Goal: Information Seeking & Learning: Check status

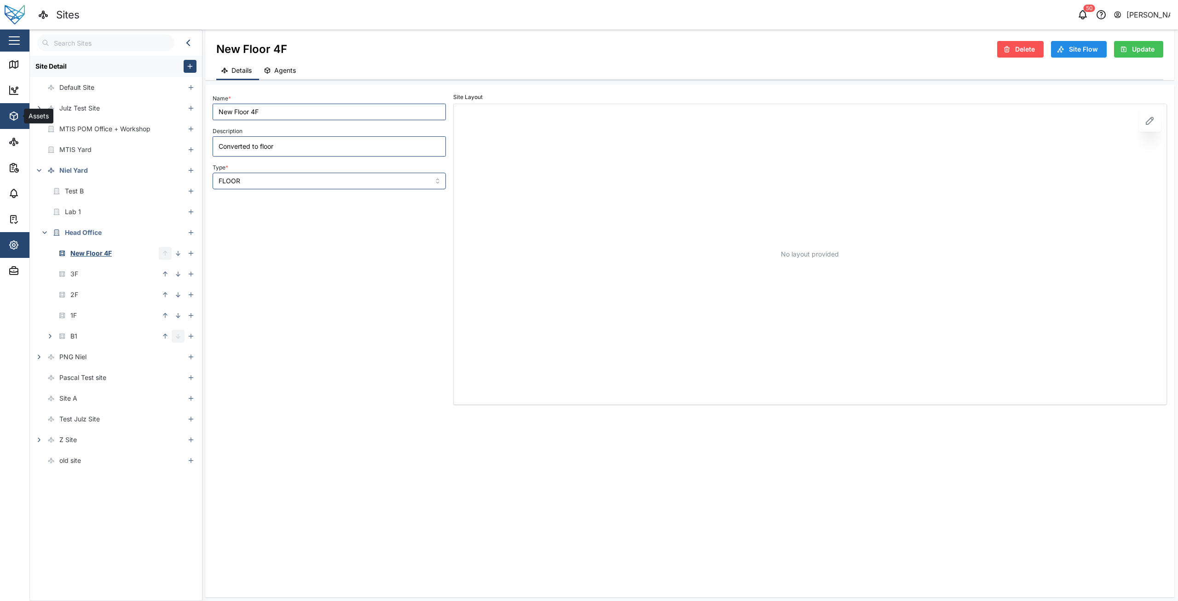
click at [12, 119] on icon "button" at bounding box center [13, 116] width 7 height 8
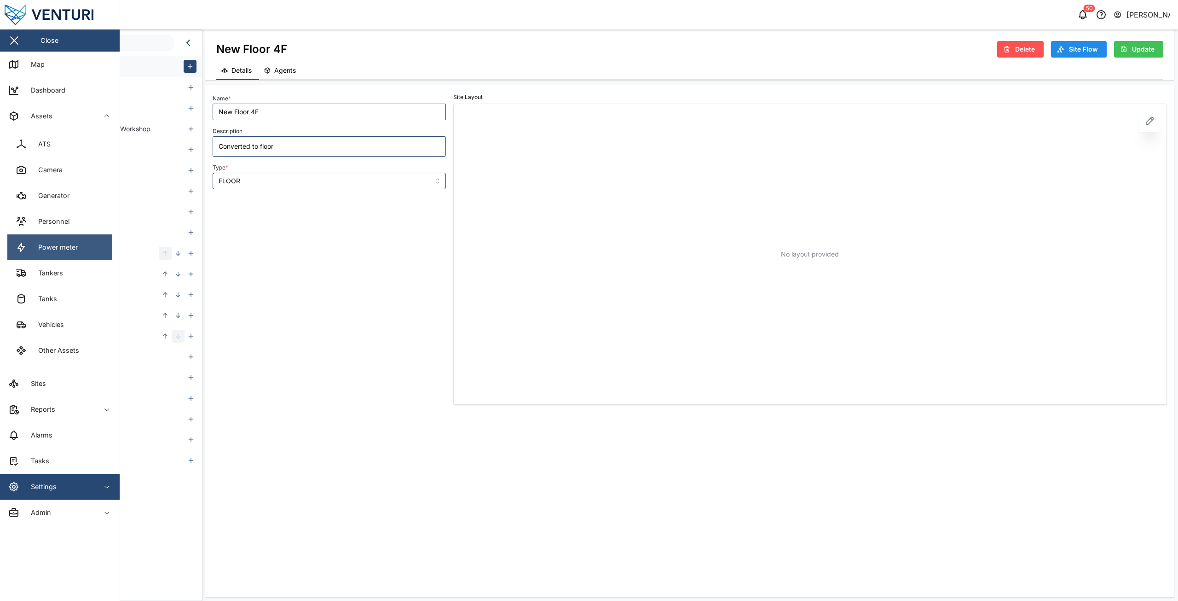
click at [39, 252] on div "Power meter" at bounding box center [54, 247] width 46 height 10
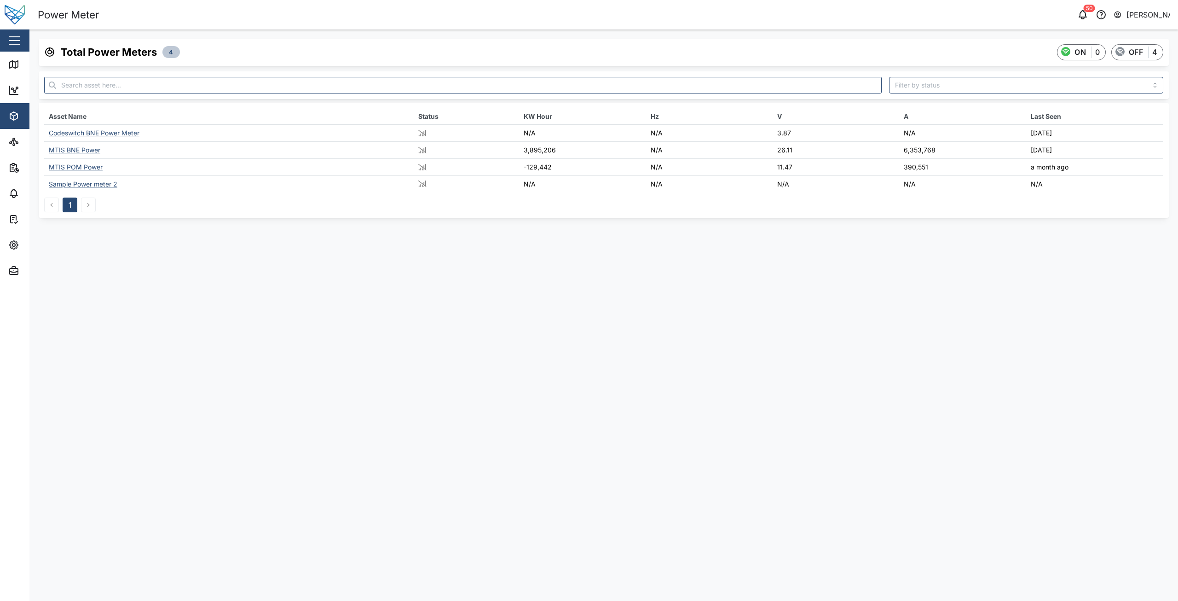
click at [93, 132] on div "Codeswitch BNE Power Meter" at bounding box center [94, 133] width 91 height 8
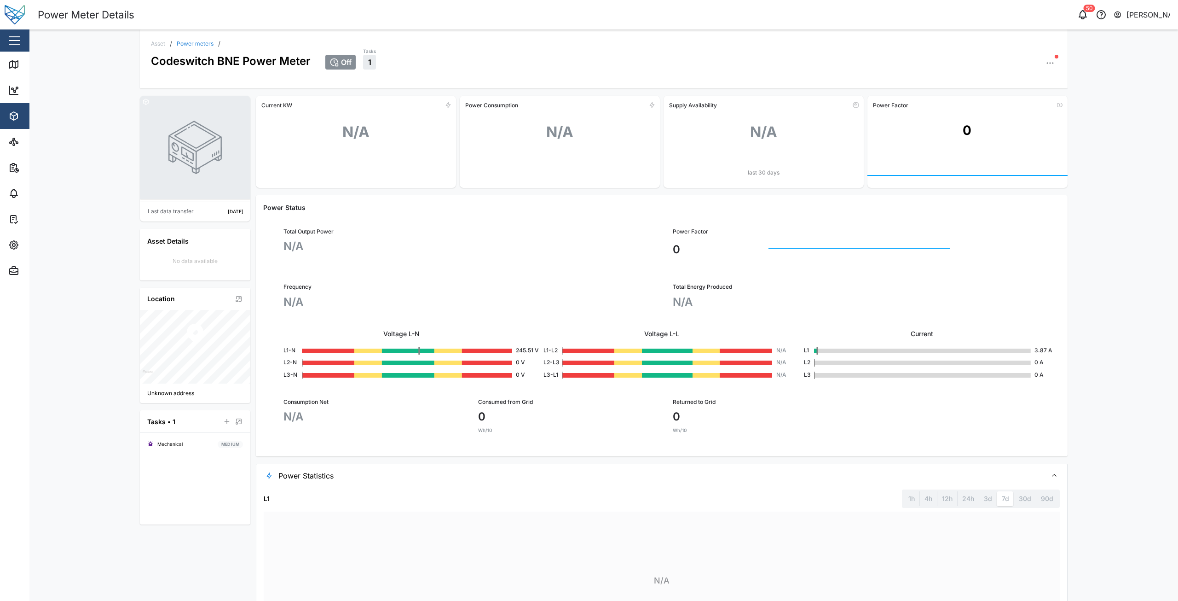
click at [192, 43] on link "Power meters" at bounding box center [195, 44] width 37 height 6
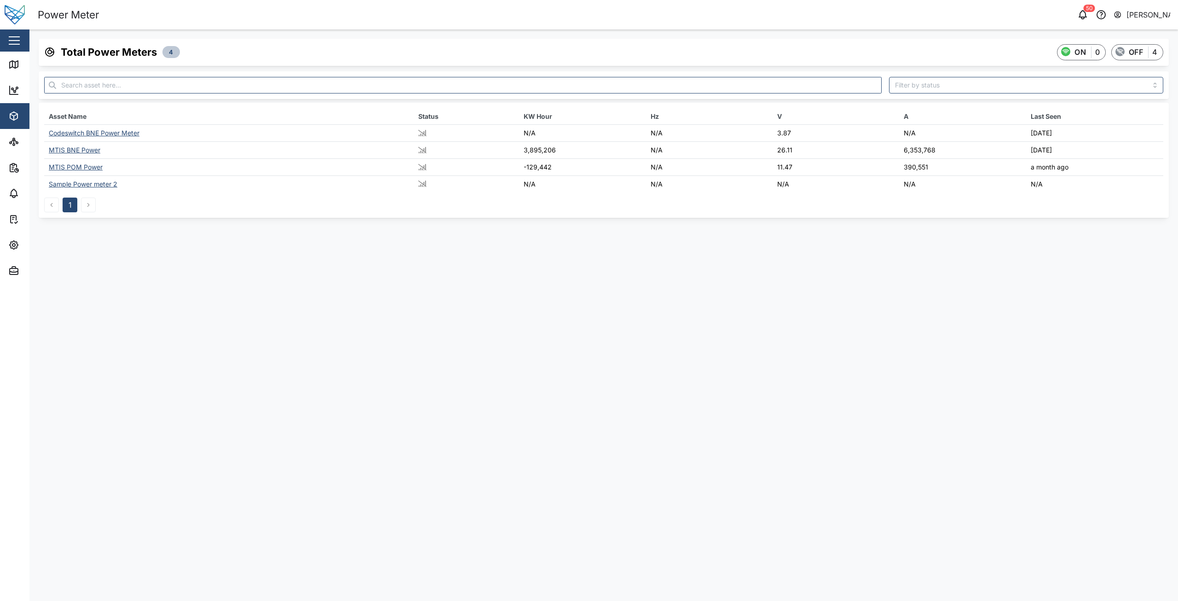
click at [76, 150] on div "MTIS BNE Power" at bounding box center [75, 150] width 52 height 8
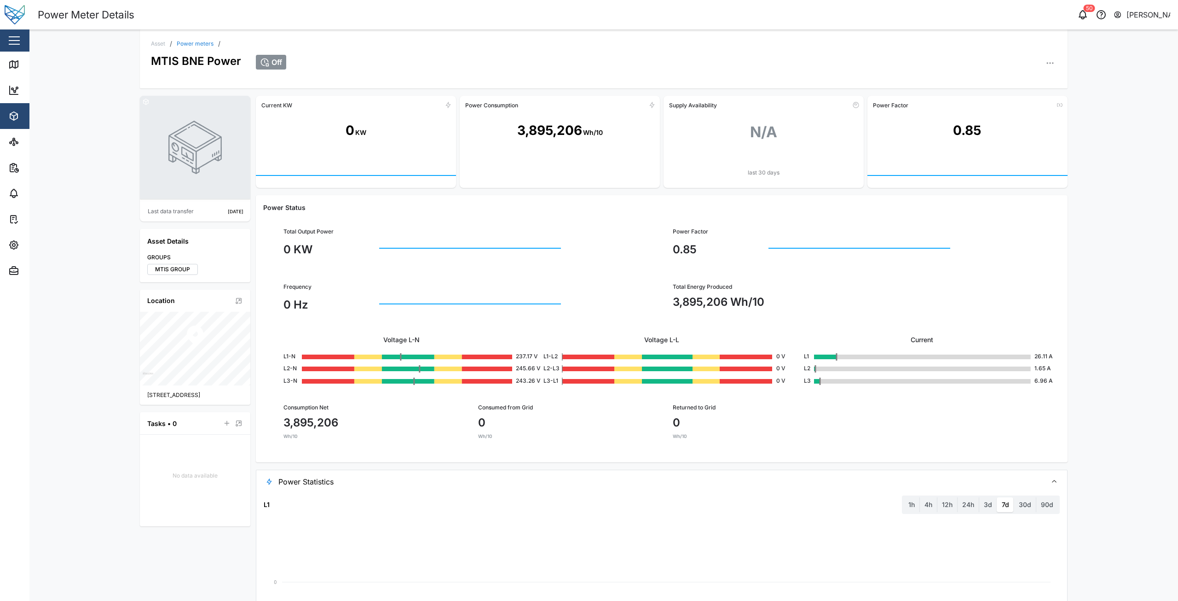
click at [545, 565] on rect at bounding box center [662, 586] width 796 height 138
drag, startPoint x: 477, startPoint y: 409, endPoint x: 505, endPoint y: 438, distance: 40.7
click at [504, 438] on div "Consumed from Grid 0 Wh/10" at bounding box center [564, 421] width 173 height 36
click at [522, 440] on div "Consumed from Grid 0 Wh/10" at bounding box center [564, 421] width 195 height 58
drag, startPoint x: 678, startPoint y: 420, endPoint x: 700, endPoint y: 433, distance: 24.6
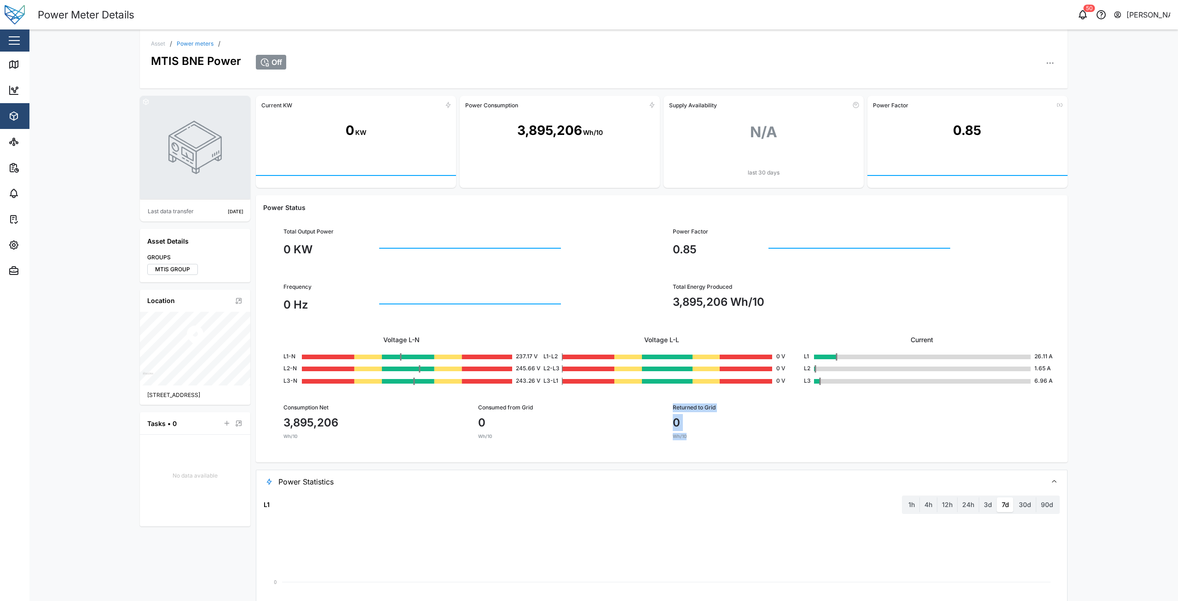
click at [700, 433] on div "Returned to Grid 0 Wh/10" at bounding box center [759, 421] width 195 height 58
click at [700, 434] on div "Wh/10" at bounding box center [759, 436] width 173 height 7
drag, startPoint x: 108, startPoint y: 69, endPoint x: 51, endPoint y: 0, distance: 89.2
click at [105, 64] on div "Asset / Power meters / MTIS BNE Power Off Last data transfer 2 years ago Asset …" at bounding box center [603, 314] width 1149 height 571
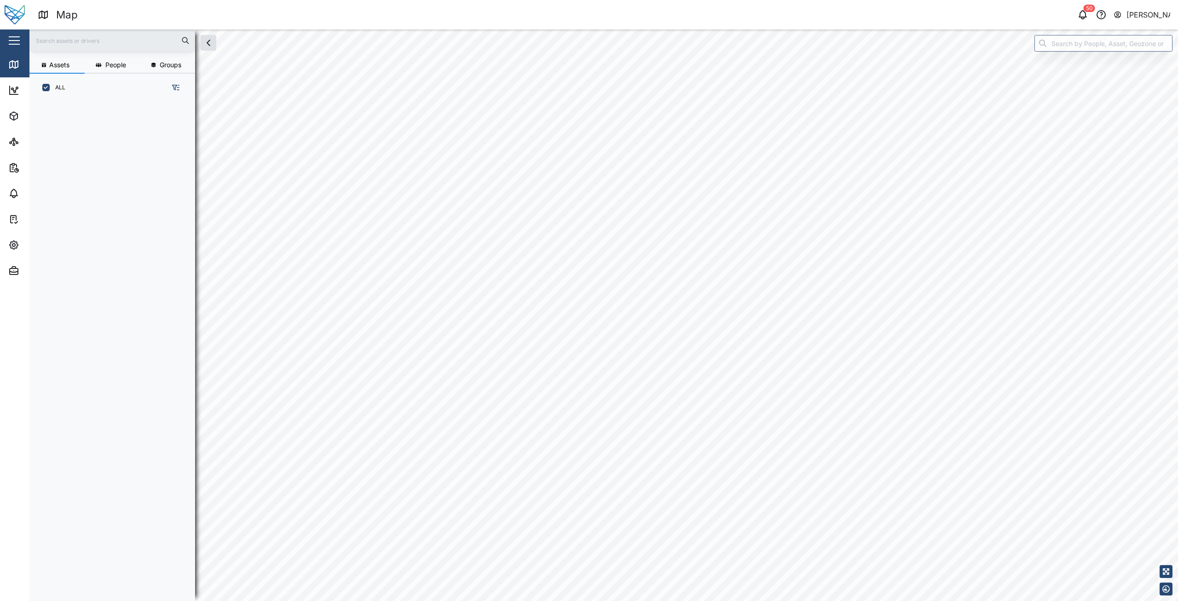
scroll to position [488, 144]
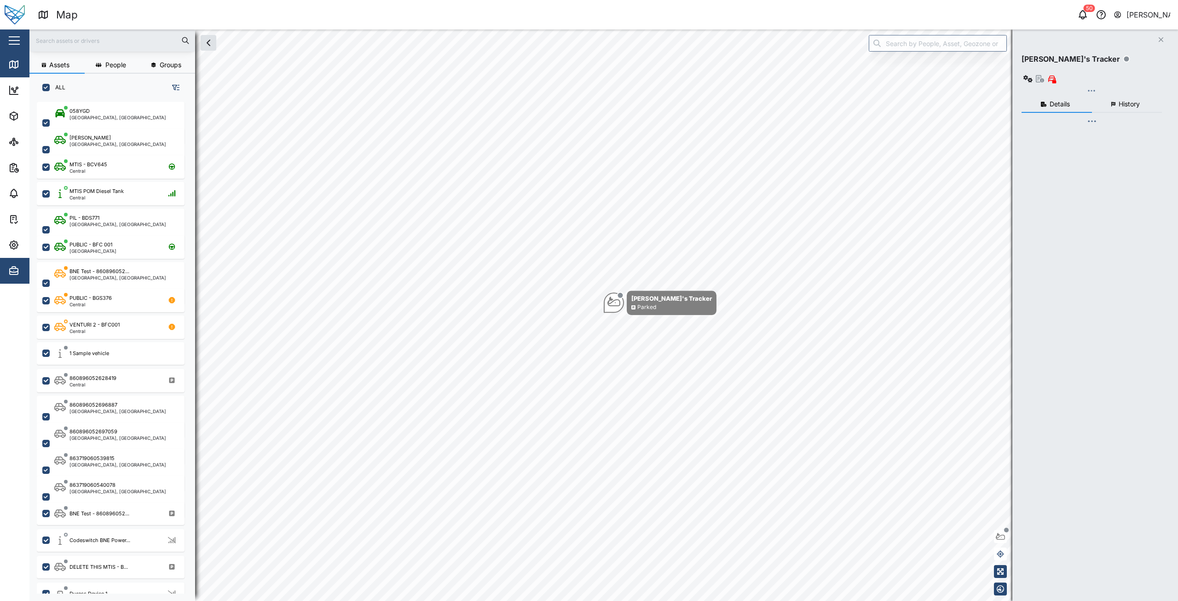
checkbox input "true"
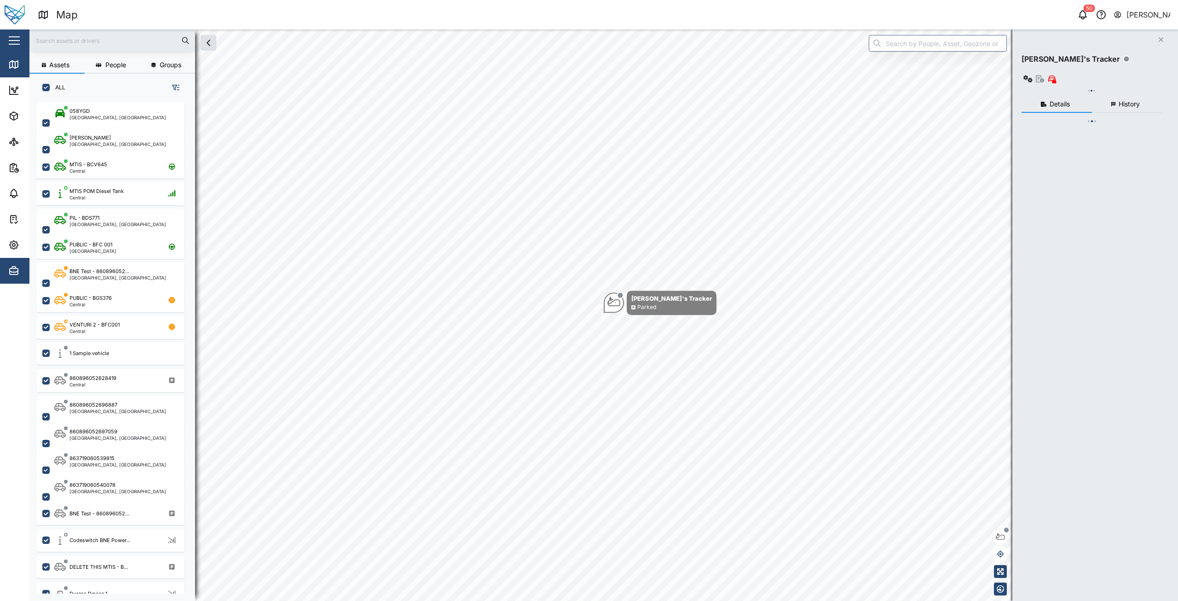
checkbox input "true"
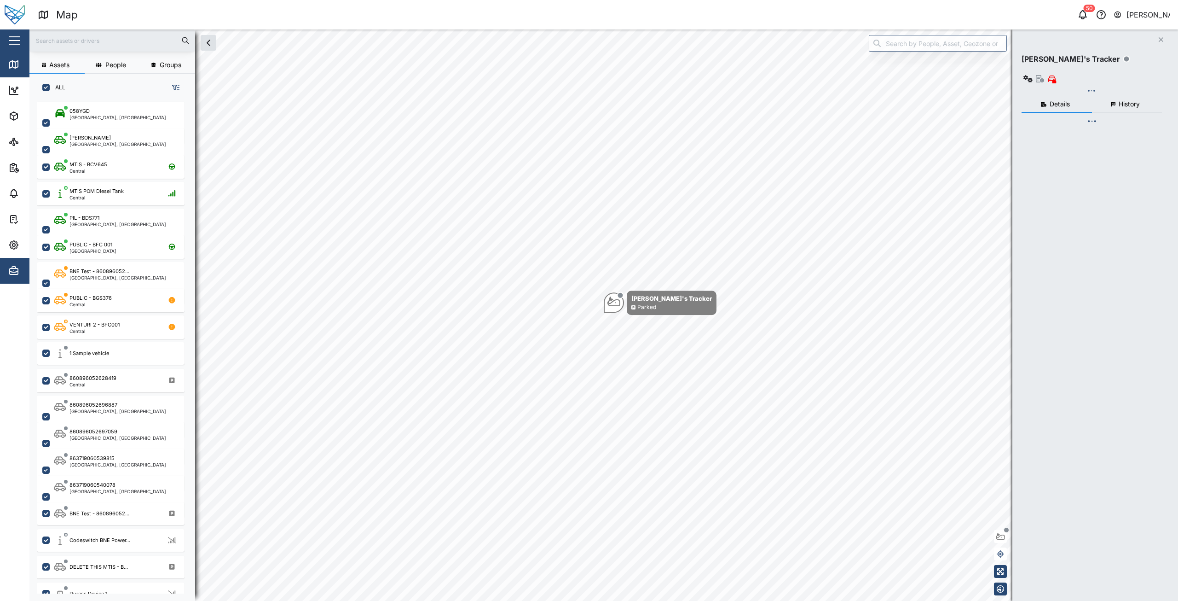
checkbox input "true"
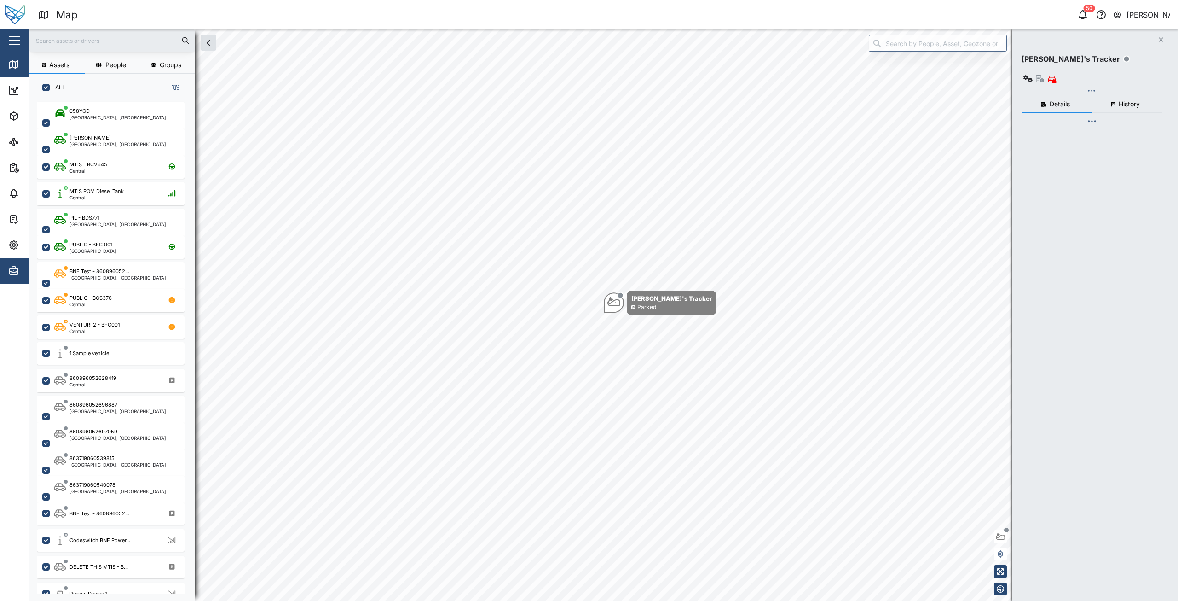
checkbox input "true"
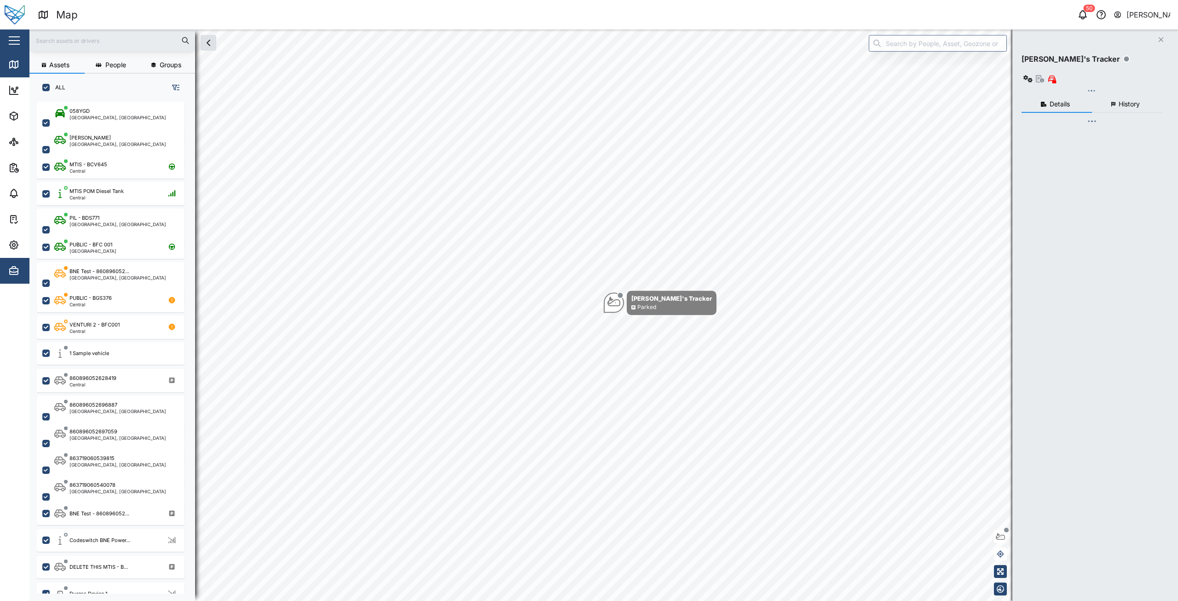
checkbox input "true"
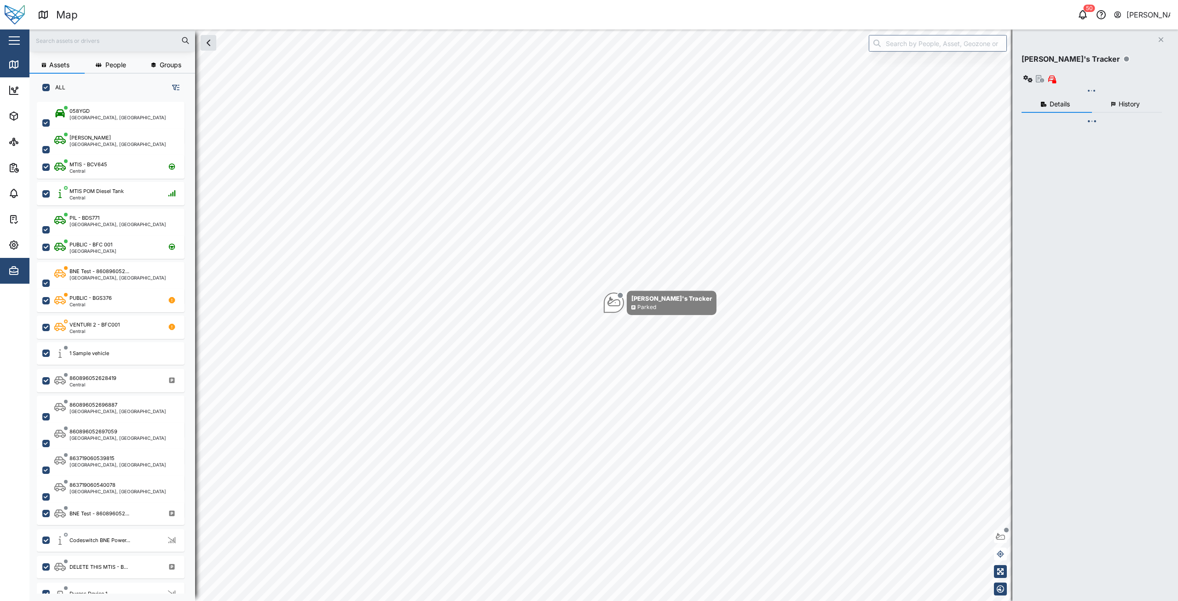
checkbox input "true"
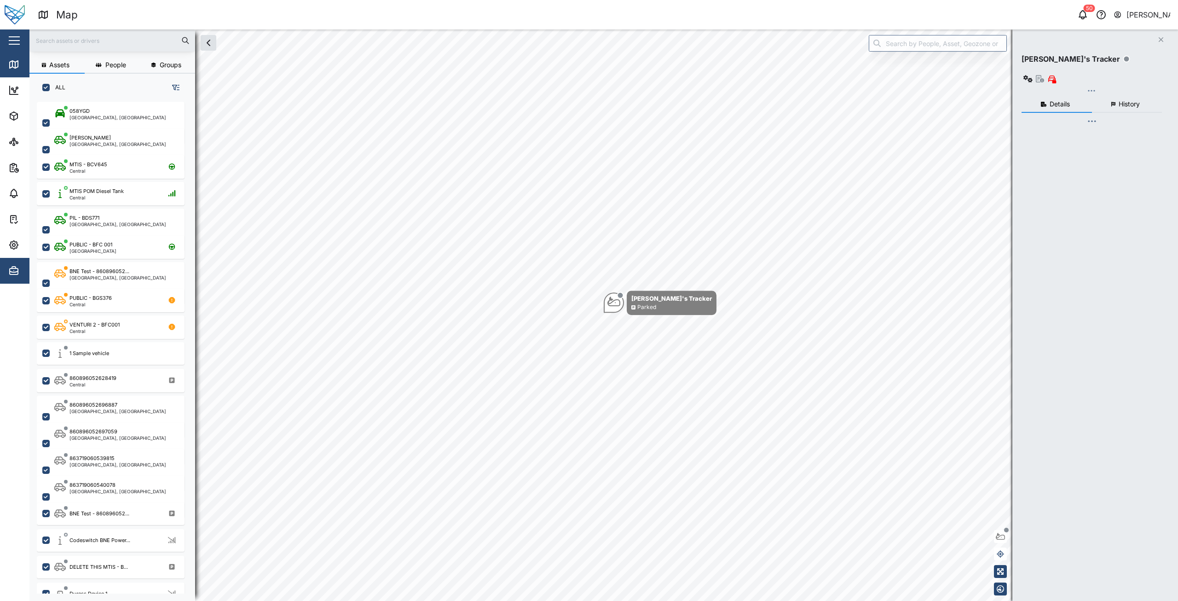
checkbox input "true"
click at [10, 251] on span "Settings" at bounding box center [50, 245] width 84 height 26
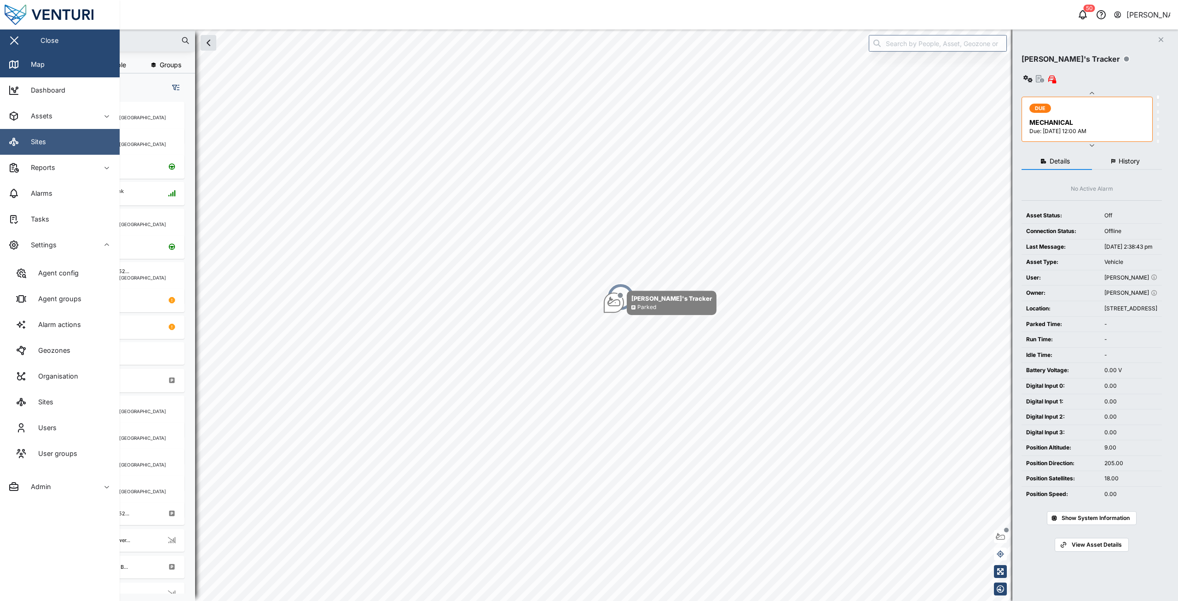
click at [55, 129] on link "Sites" at bounding box center [60, 142] width 120 height 26
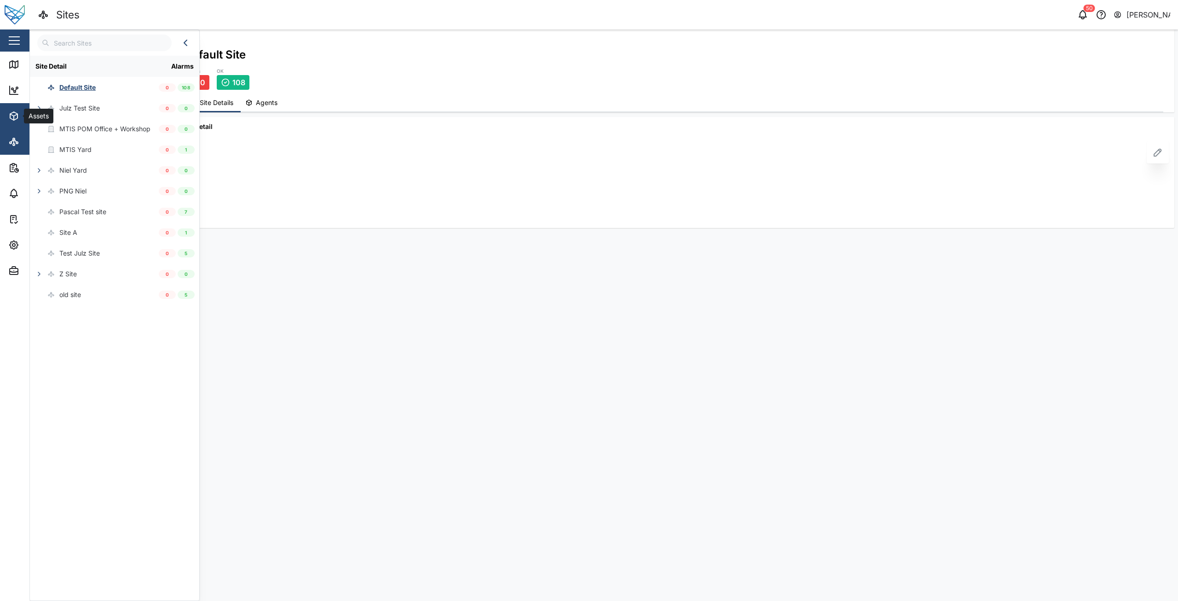
click at [14, 114] on icon "button" at bounding box center [13, 115] width 11 height 11
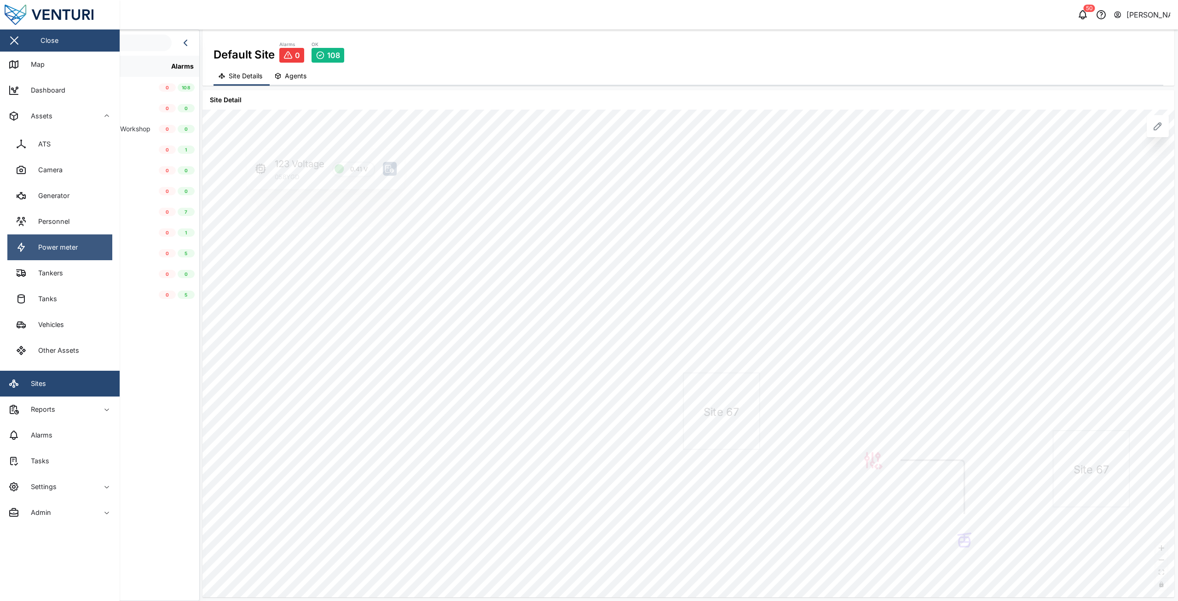
click at [59, 246] on div "Power meter" at bounding box center [54, 247] width 46 height 10
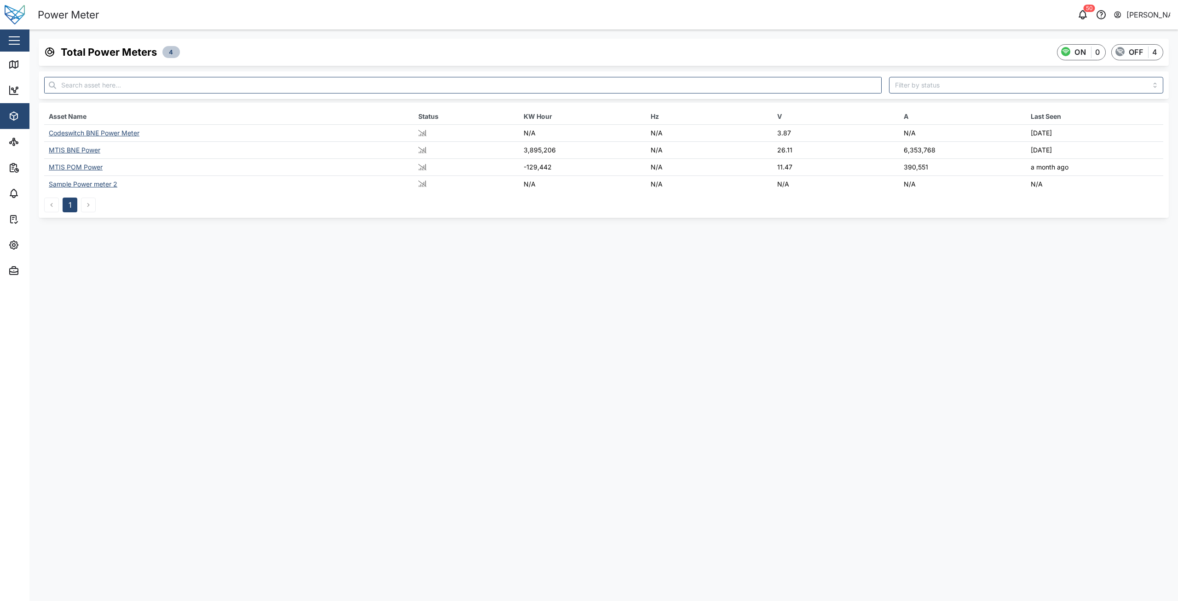
click at [86, 150] on div "MTIS BNE Power" at bounding box center [75, 150] width 52 height 8
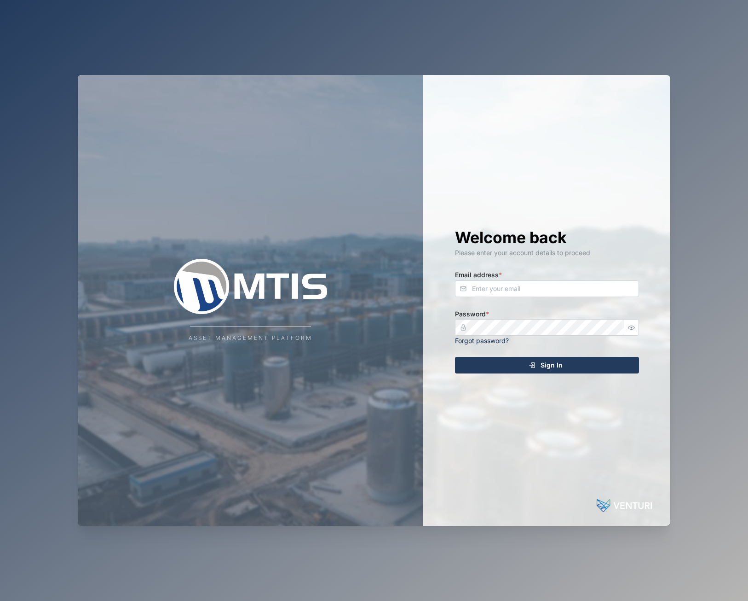
click at [491, 209] on div "Welcome back Please enter your account details to proceed Email address * Passw…" at bounding box center [547, 300] width 221 height 451
drag, startPoint x: 567, startPoint y: 249, endPoint x: 585, endPoint y: 249, distance: 18.0
click at [618, 249] on div "Welcome back Please enter your account details to proceed" at bounding box center [547, 242] width 184 height 30
click at [581, 249] on div "Please enter your account details to proceed" at bounding box center [547, 253] width 184 height 10
click at [582, 237] on h1 "Welcome back" at bounding box center [547, 237] width 184 height 20
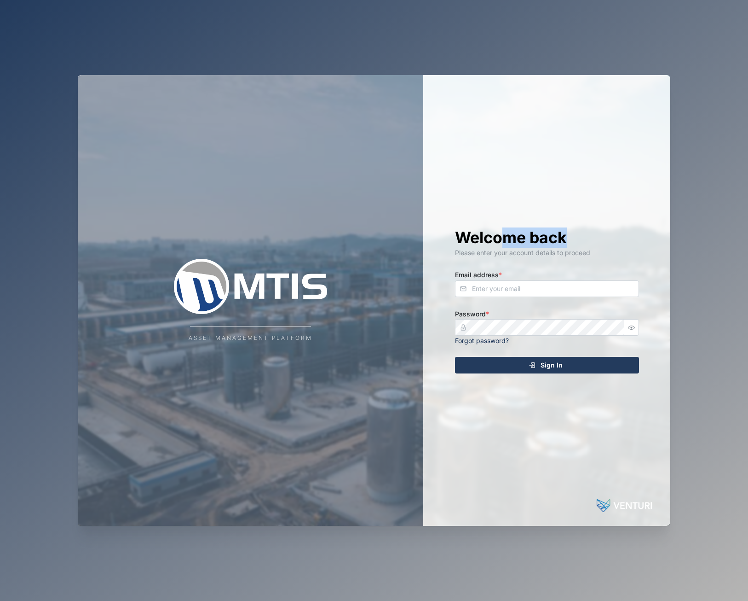
drag, startPoint x: 571, startPoint y: 239, endPoint x: 404, endPoint y: 232, distance: 167.3
click at [411, 232] on div "Asset Management Platform Welcome back Please enter your account details to pro…" at bounding box center [374, 300] width 593 height 451
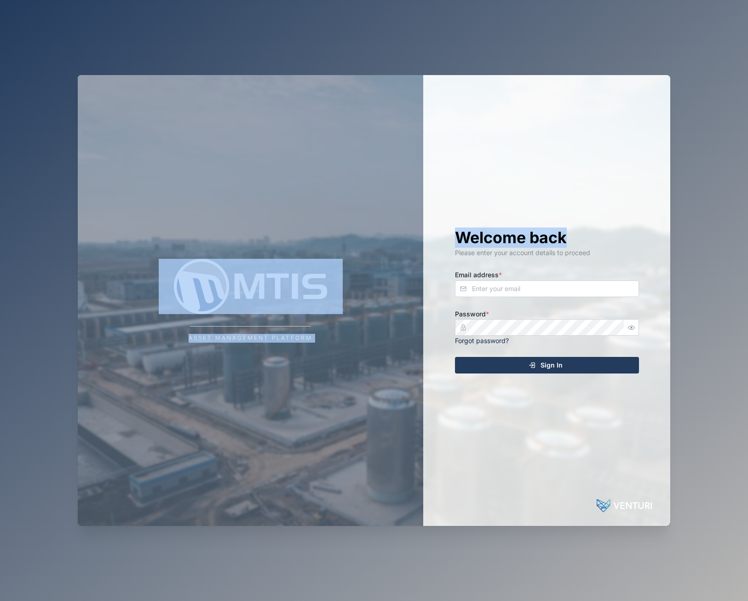
click at [475, 246] on h1 "Welcome back" at bounding box center [547, 237] width 184 height 20
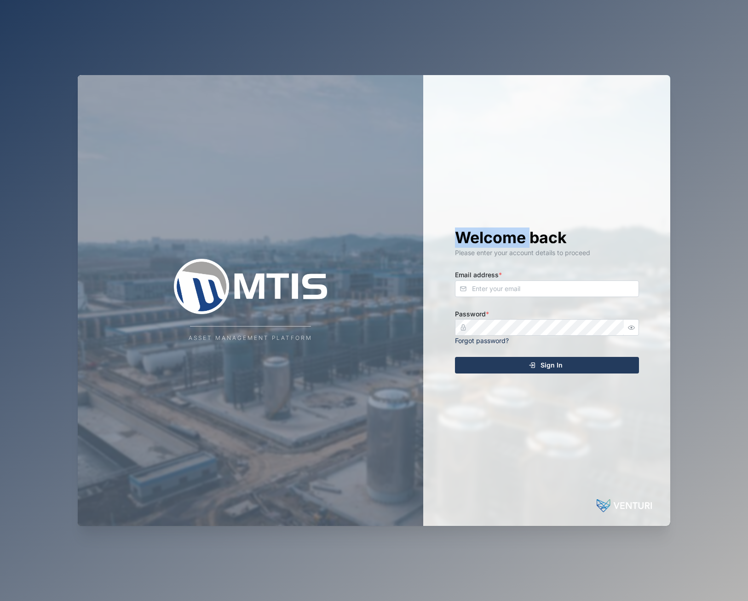
drag, startPoint x: 462, startPoint y: 238, endPoint x: 640, endPoint y: 249, distance: 178.0
click at [624, 249] on div "Welcome back Please enter your account details to proceed" at bounding box center [547, 242] width 184 height 30
click at [524, 253] on div "Please enter your account details to proceed" at bounding box center [547, 253] width 184 height 10
click at [392, 103] on div "Asset Management Platform" at bounding box center [251, 300] width 346 height 451
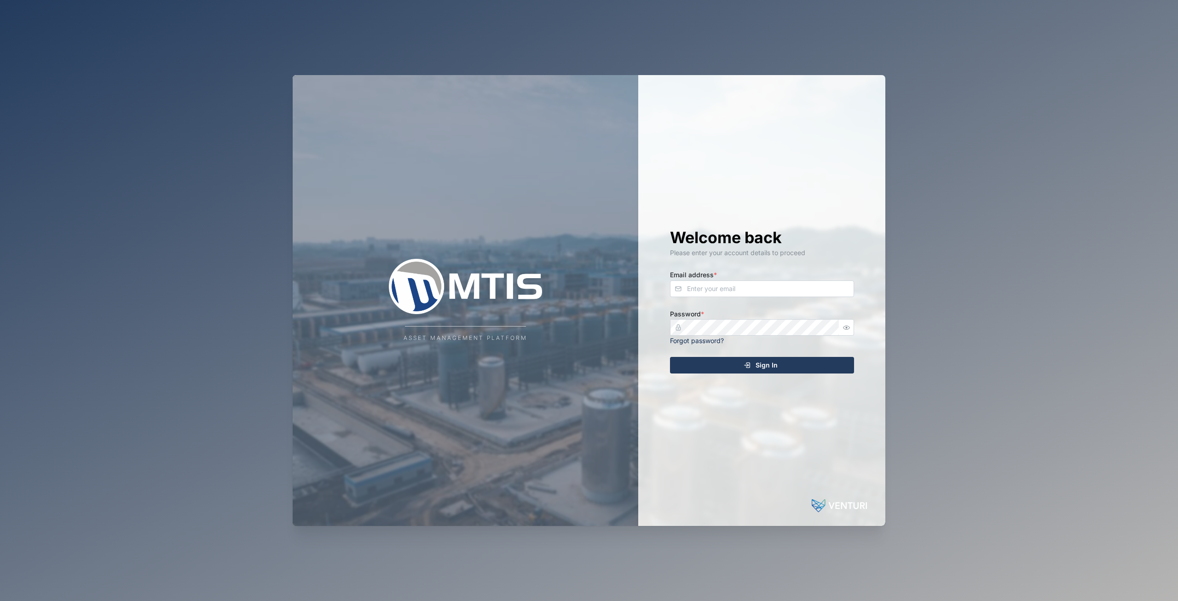
drag, startPoint x: 179, startPoint y: 0, endPoint x: 361, endPoint y: 50, distance: 188.8
click at [361, 50] on div "Asset Management Platform Welcome back Please enter your account details to pro…" at bounding box center [589, 300] width 608 height 601
drag, startPoint x: 0, startPoint y: 0, endPoint x: 140, endPoint y: 124, distance: 187.2
click at [153, 127] on div "Asset Management Platform Welcome back Please enter your account details to pro…" at bounding box center [589, 300] width 1178 height 601
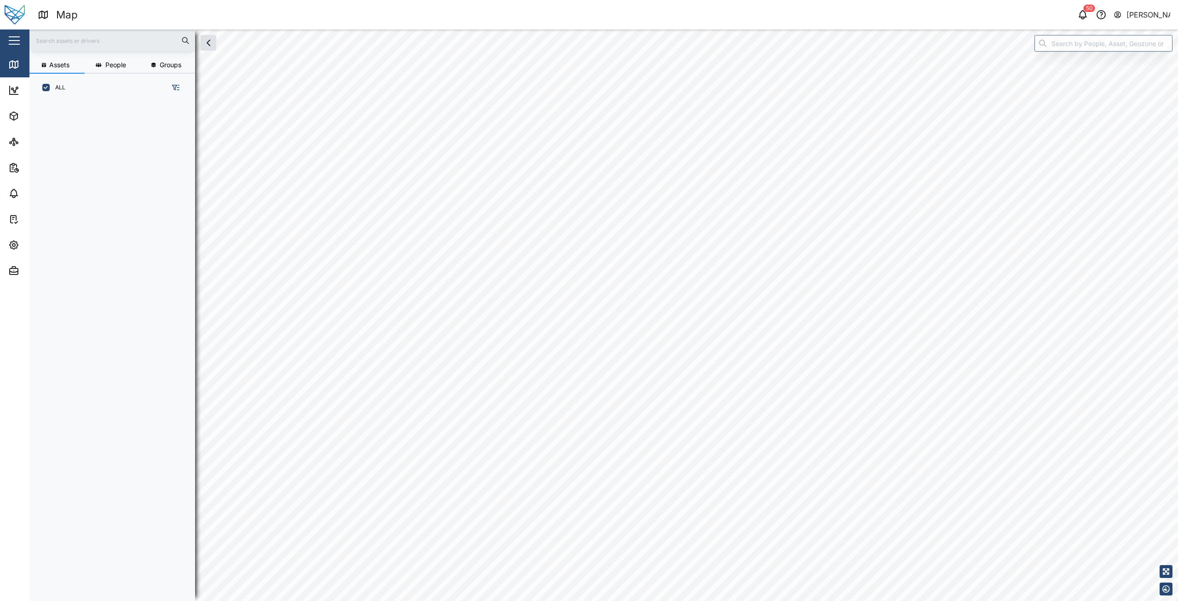
scroll to position [488, 144]
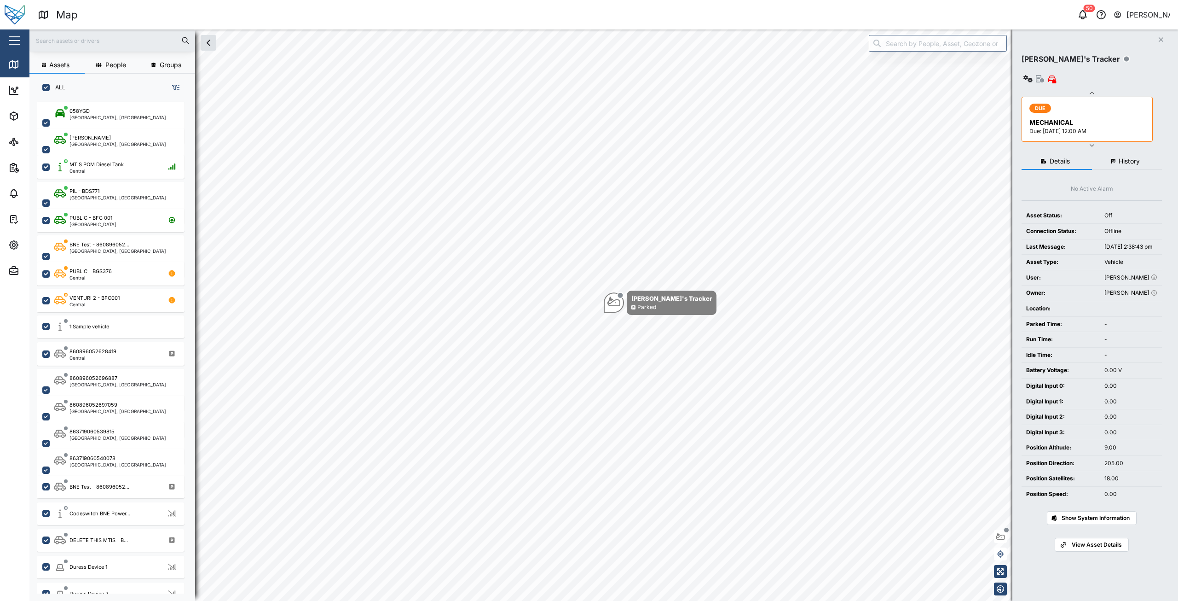
click at [12, 39] on button "button" at bounding box center [14, 41] width 16 height 16
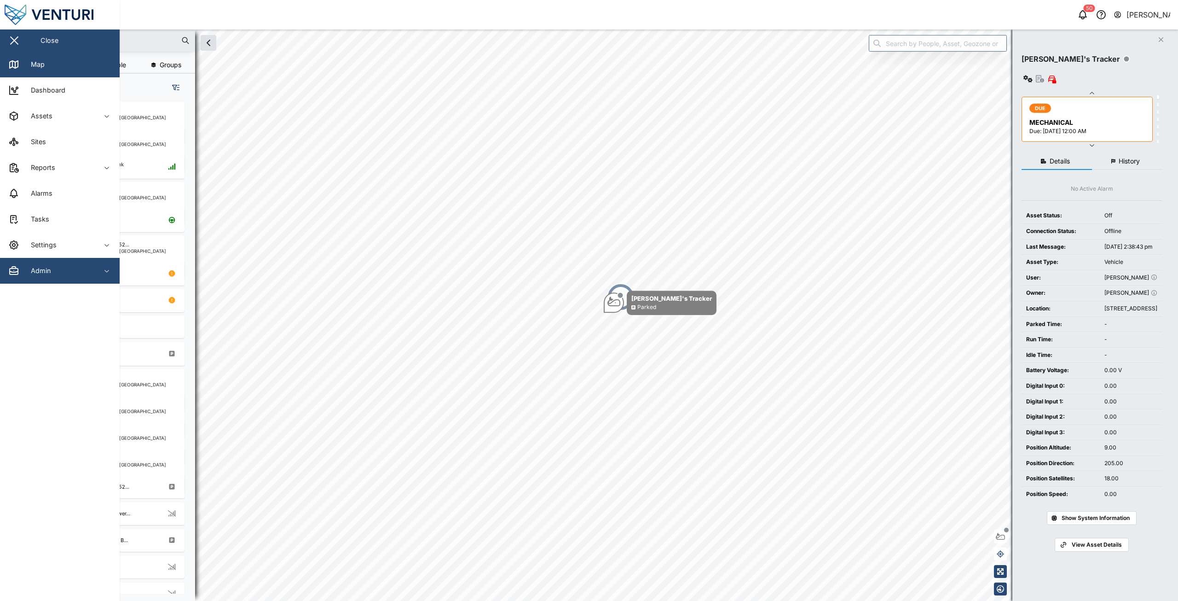
click at [88, 272] on div "Admin" at bounding box center [50, 270] width 84 height 11
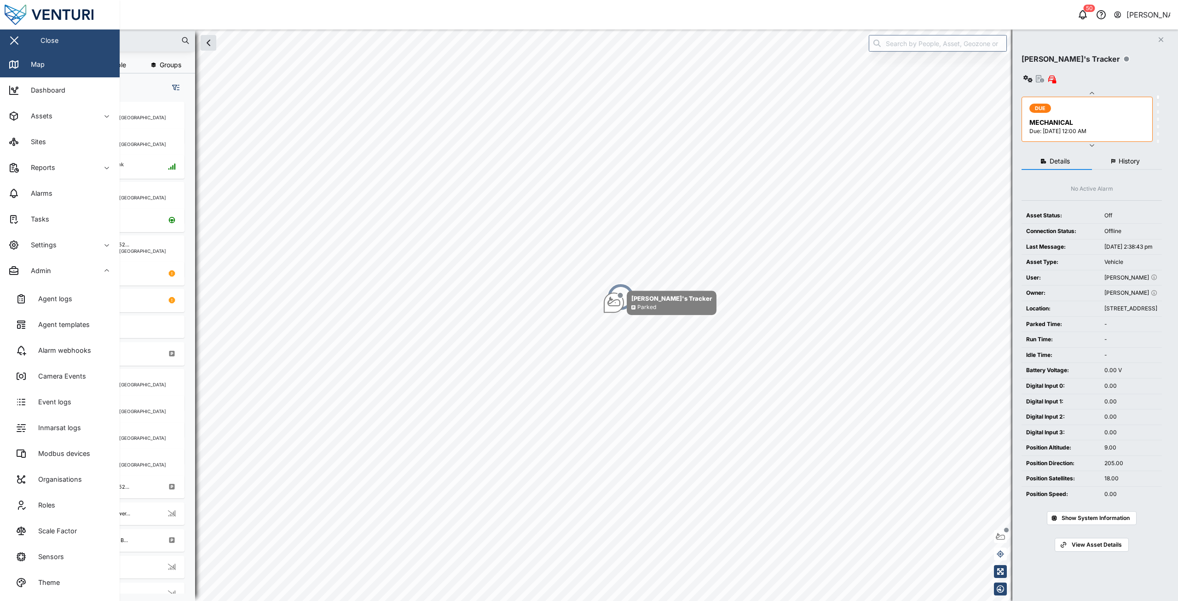
click at [1133, 14] on div "[PERSON_NAME]" at bounding box center [1149, 15] width 44 height 12
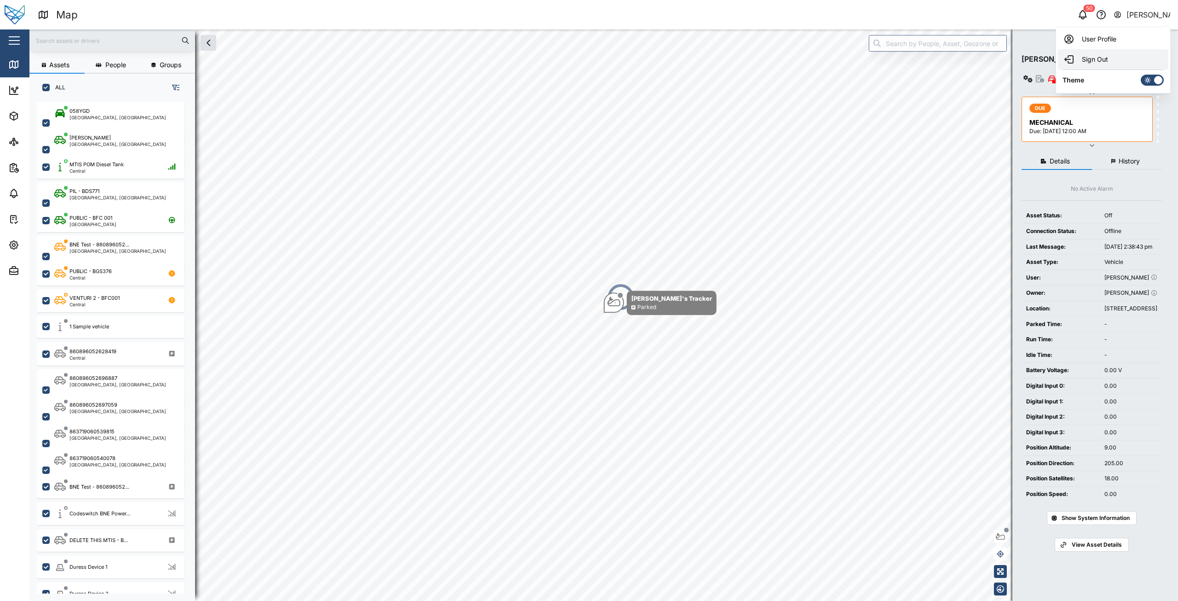
click at [1088, 57] on div "Sign Out" at bounding box center [1113, 59] width 99 height 11
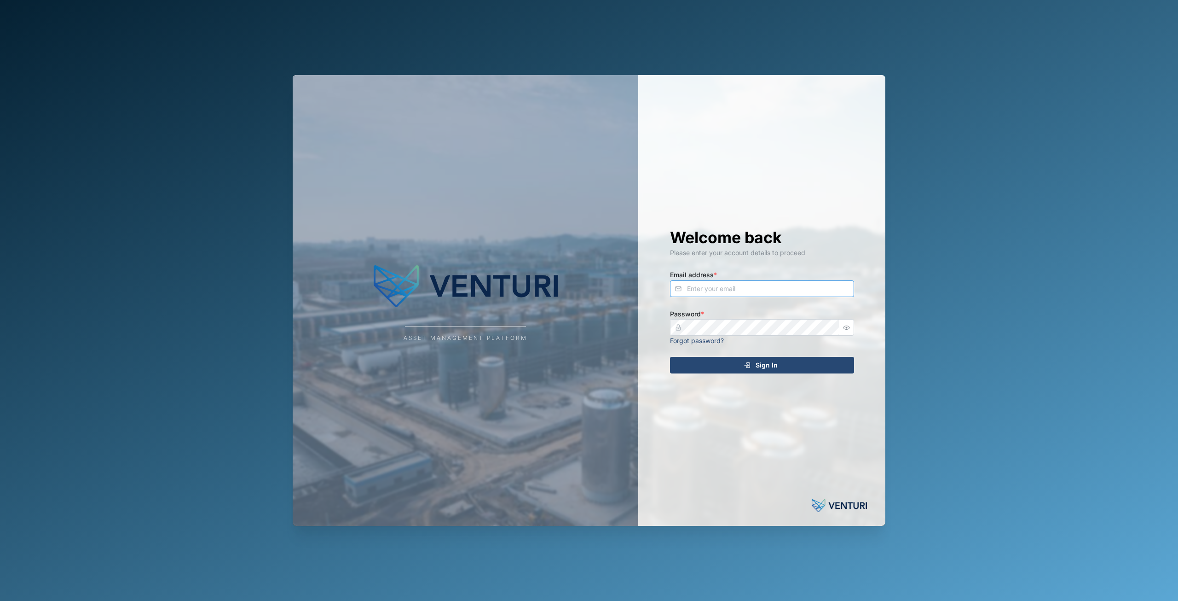
type input "principefernan@gmail.com"
click at [773, 373] on span "Sign In" at bounding box center [767, 365] width 22 height 16
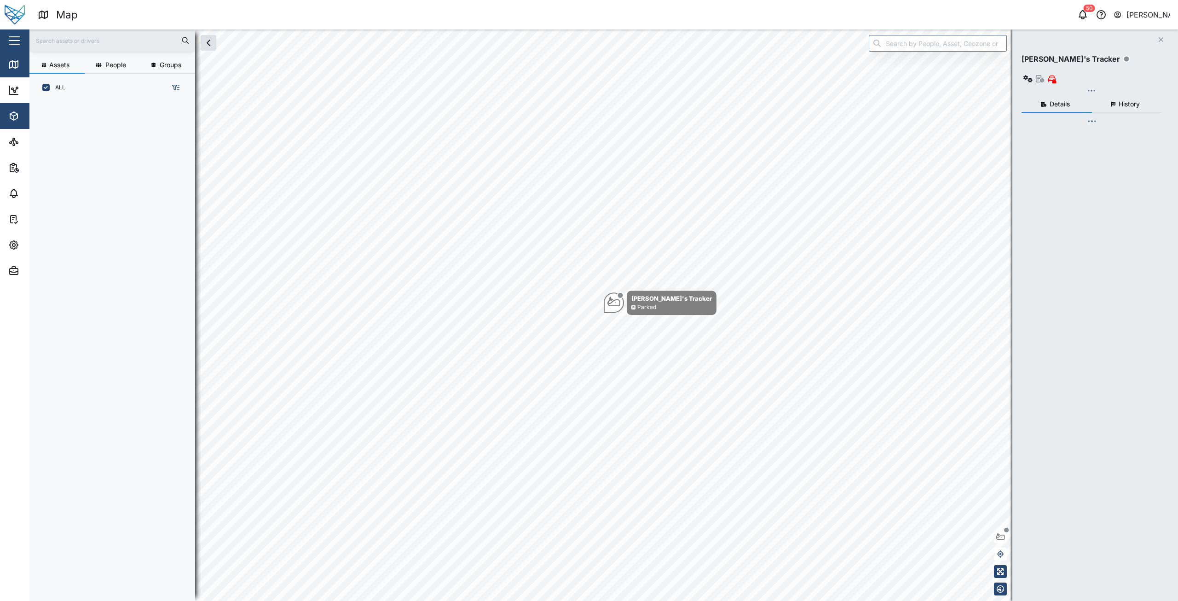
click at [17, 114] on icon "button" at bounding box center [16, 115] width 4 height 2
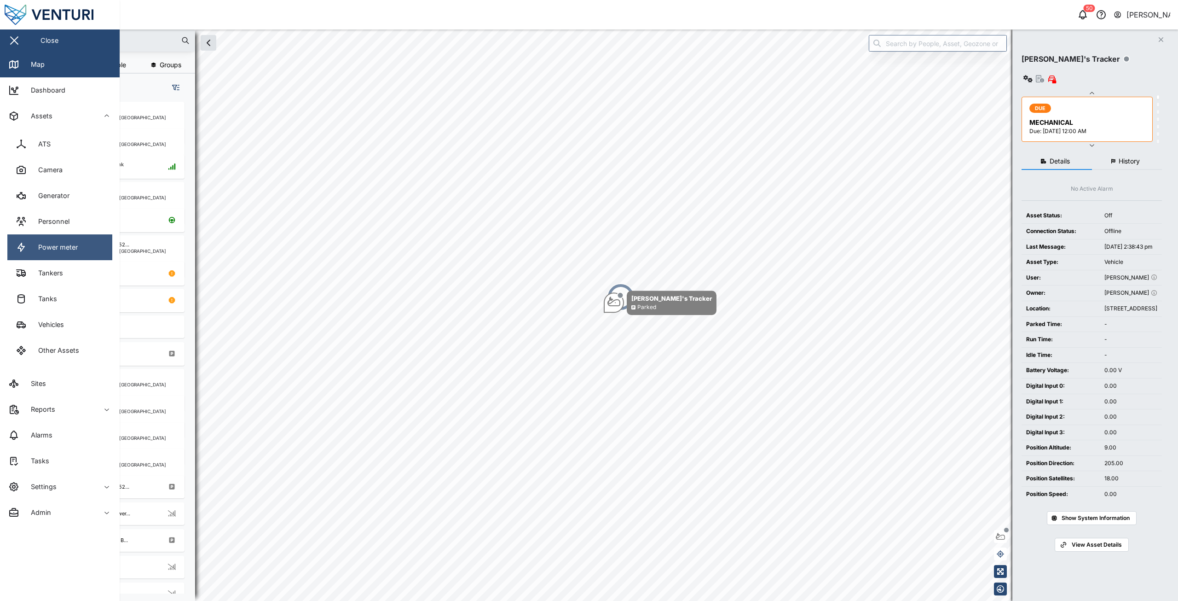
click at [65, 250] on div "Power meter" at bounding box center [54, 247] width 46 height 10
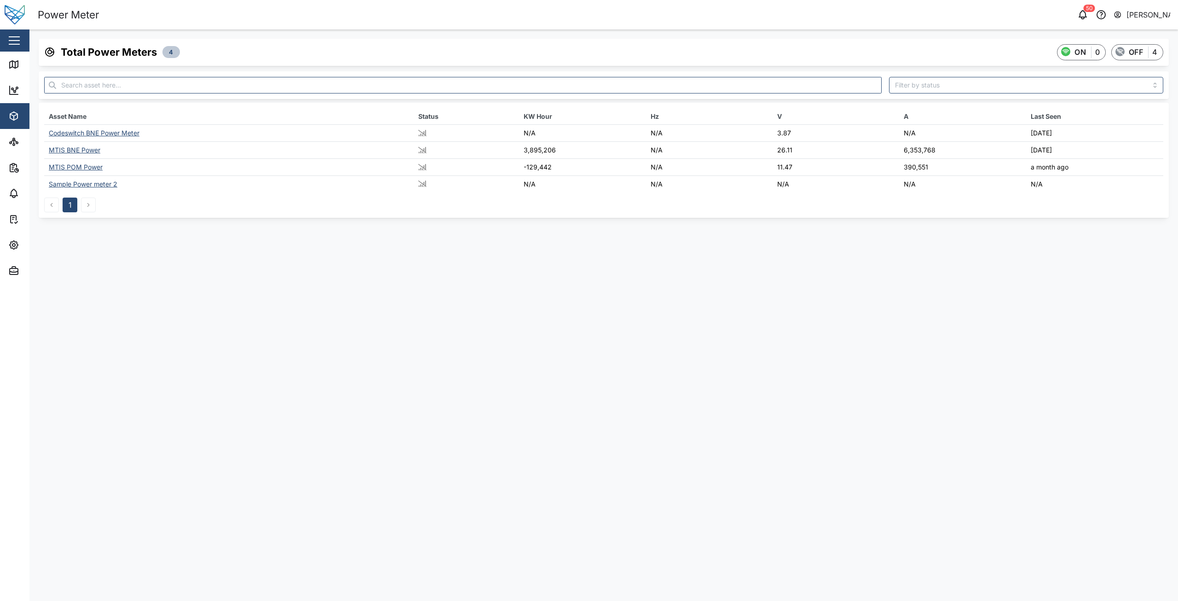
click at [81, 169] on div "MTIS POM Power" at bounding box center [76, 167] width 54 height 8
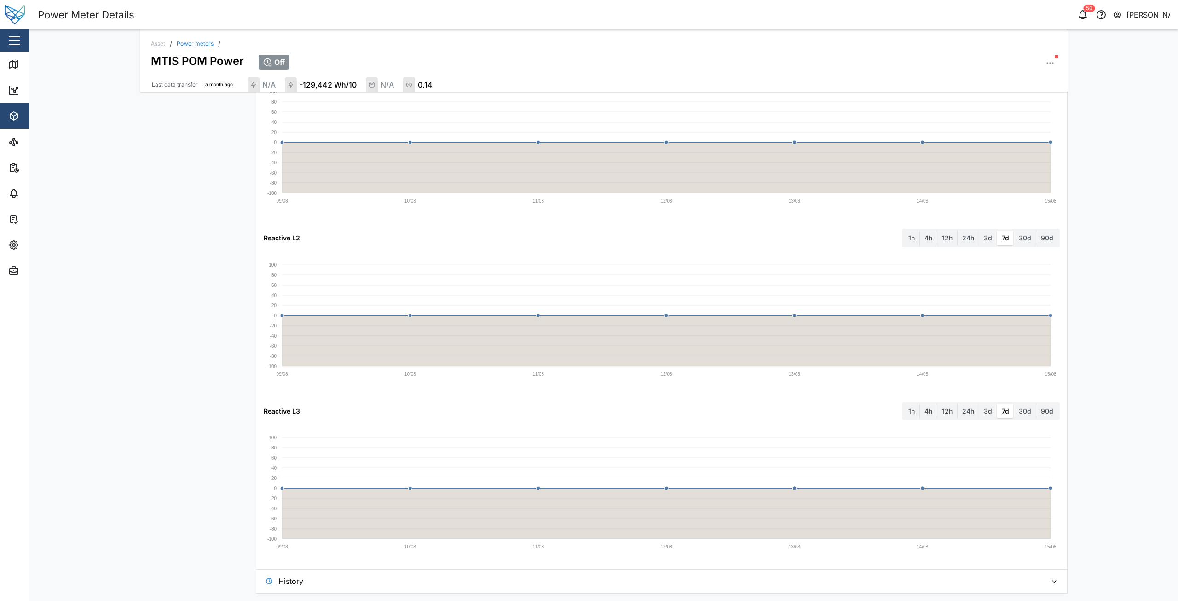
scroll to position [951, 0]
click at [333, 583] on span "History" at bounding box center [658, 580] width 761 height 23
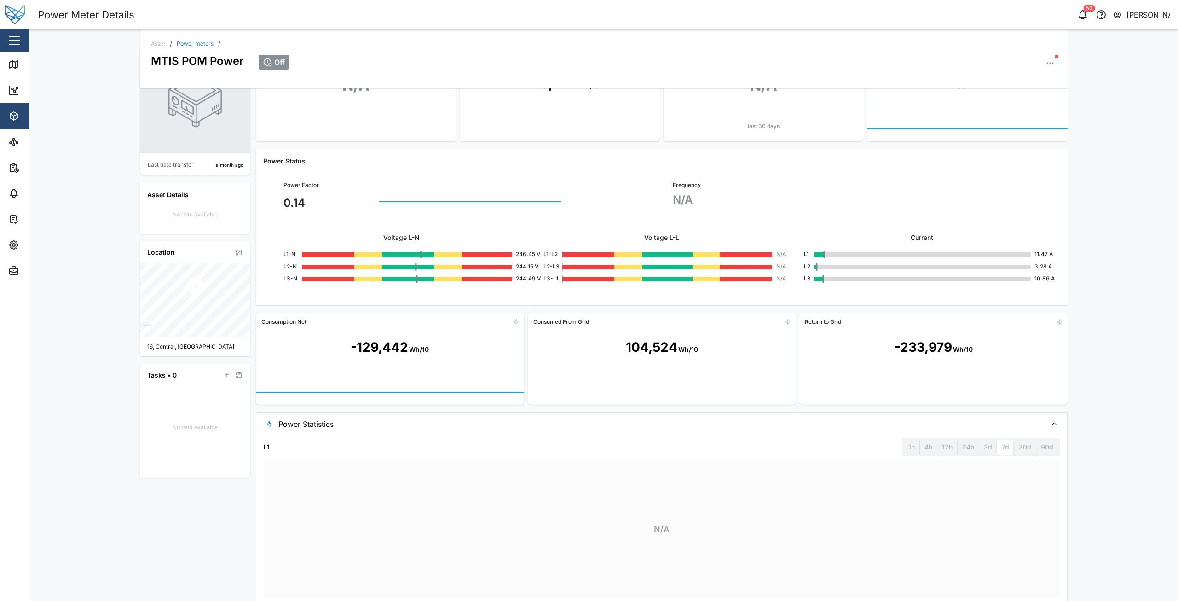
scroll to position [46, 0]
drag, startPoint x: 320, startPoint y: 324, endPoint x: 253, endPoint y: 322, distance: 66.8
click at [256, 322] on div "Consumption Net" at bounding box center [390, 321] width 268 height 15
copy div "Consumption Net"
drag, startPoint x: 596, startPoint y: 319, endPoint x: 526, endPoint y: 322, distance: 70.5
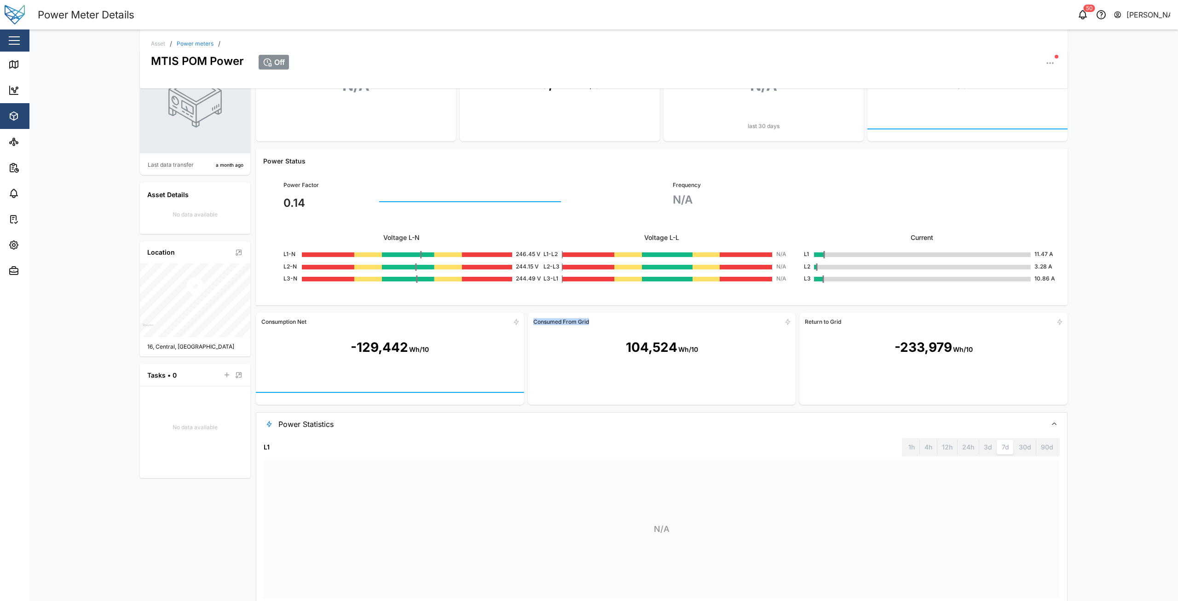
click at [528, 322] on div "Consumed From Grid" at bounding box center [662, 321] width 268 height 15
copy div "Consumed From Grid"
drag, startPoint x: 864, startPoint y: 325, endPoint x: 790, endPoint y: 326, distance: 74.1
click at [790, 326] on div "Consumption Net -129,442 Wh/10 Consumed From Grid 104,524 Wh/10 Return to Grid …" at bounding box center [662, 359] width 812 height 92
click at [811, 327] on div "Return to Grid" at bounding box center [933, 321] width 268 height 15
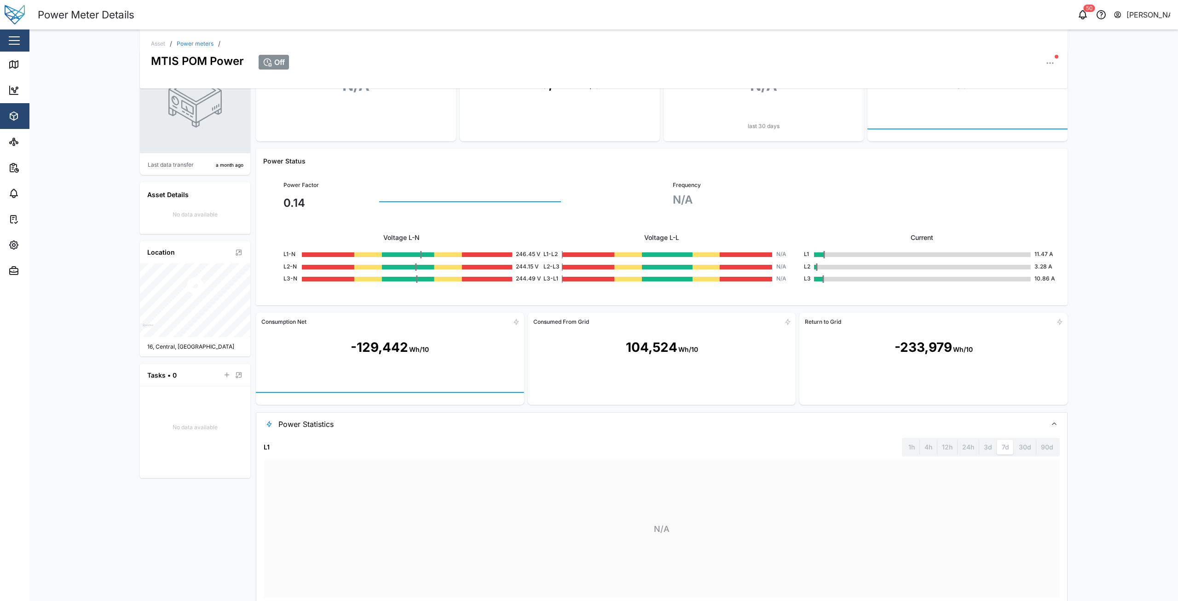
click at [805, 324] on div "Return to Grid" at bounding box center [823, 321] width 36 height 7
click at [843, 322] on div "Return to Grid" at bounding box center [933, 321] width 268 height 15
copy div "Return to Grid"
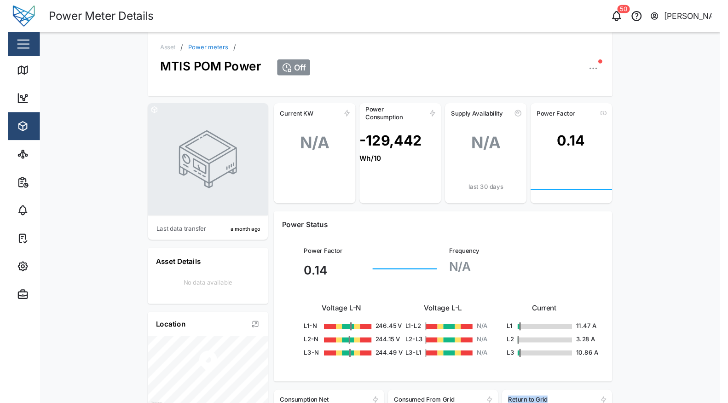
scroll to position [0, 0]
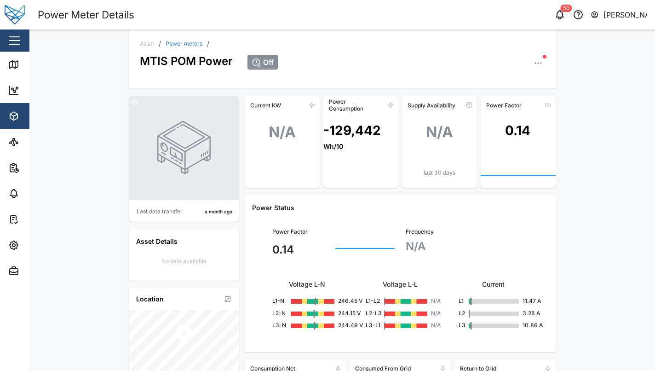
click at [609, 176] on div "Asset / Power meters / MTIS POM Power Off Last data transfer a month ago Asset …" at bounding box center [342, 199] width 626 height 341
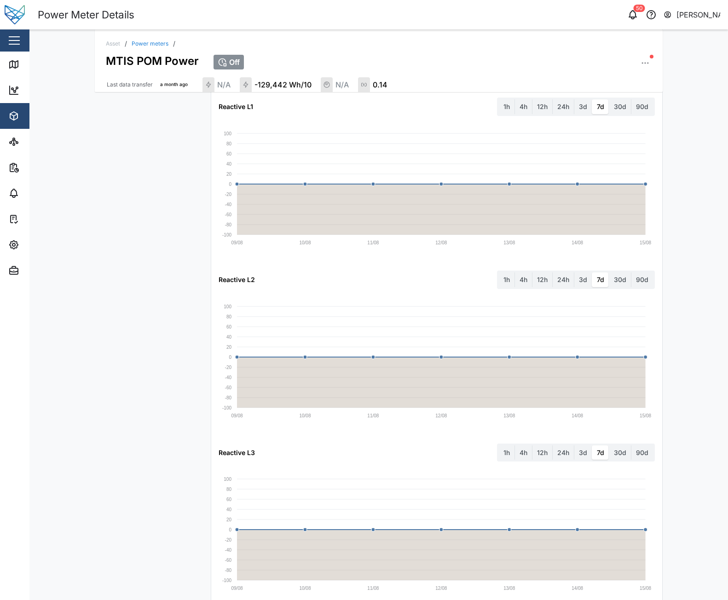
scroll to position [915, 0]
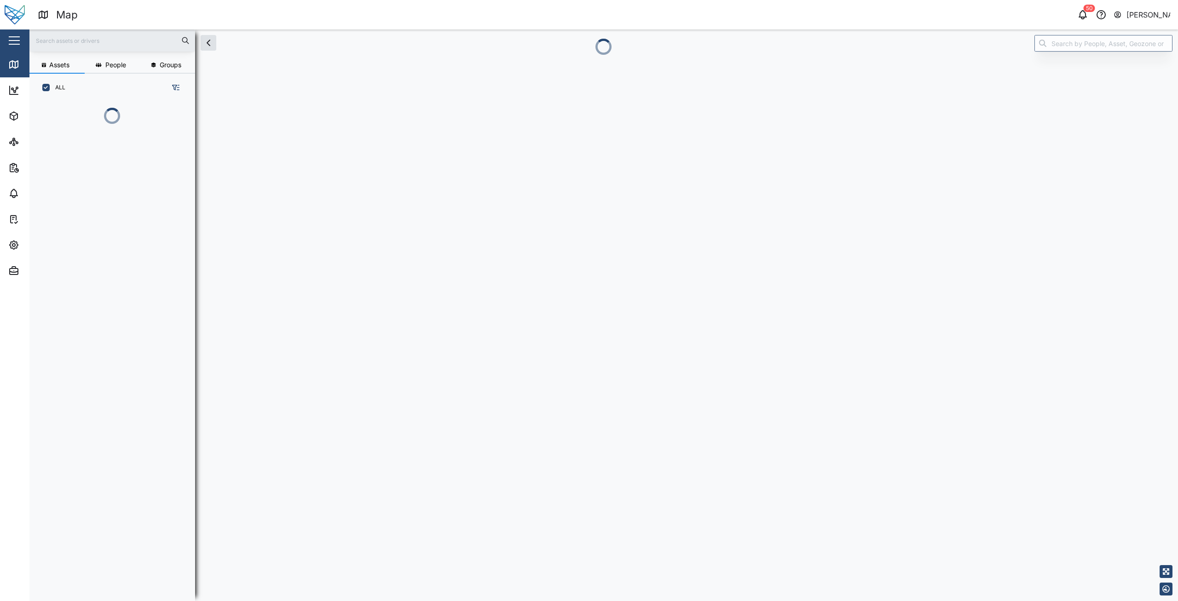
scroll to position [488, 144]
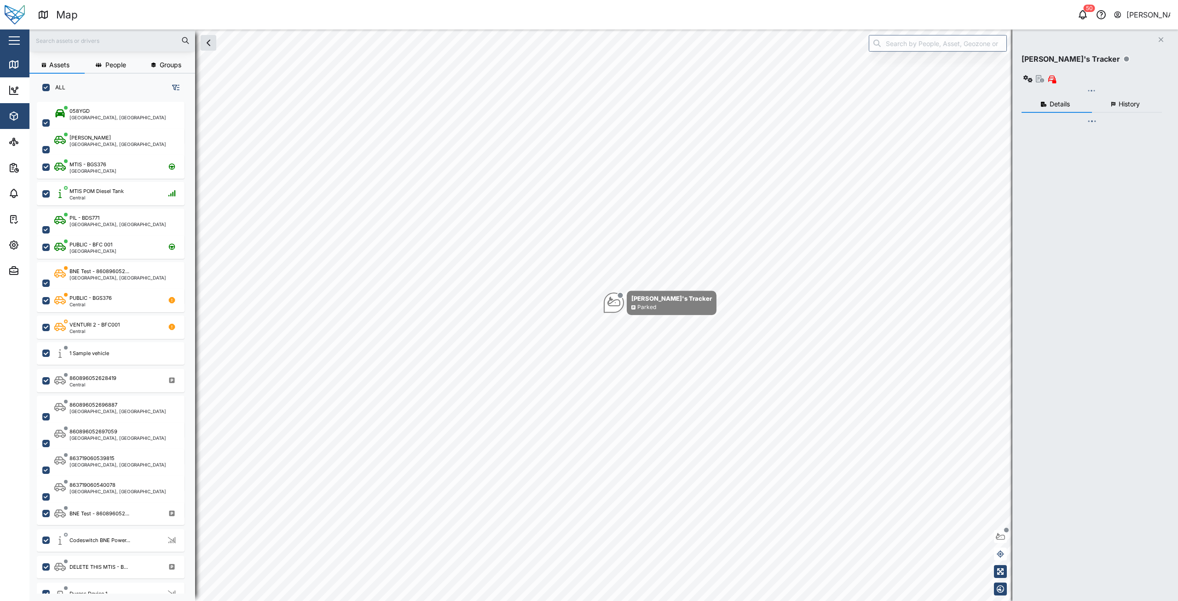
checkbox input "true"
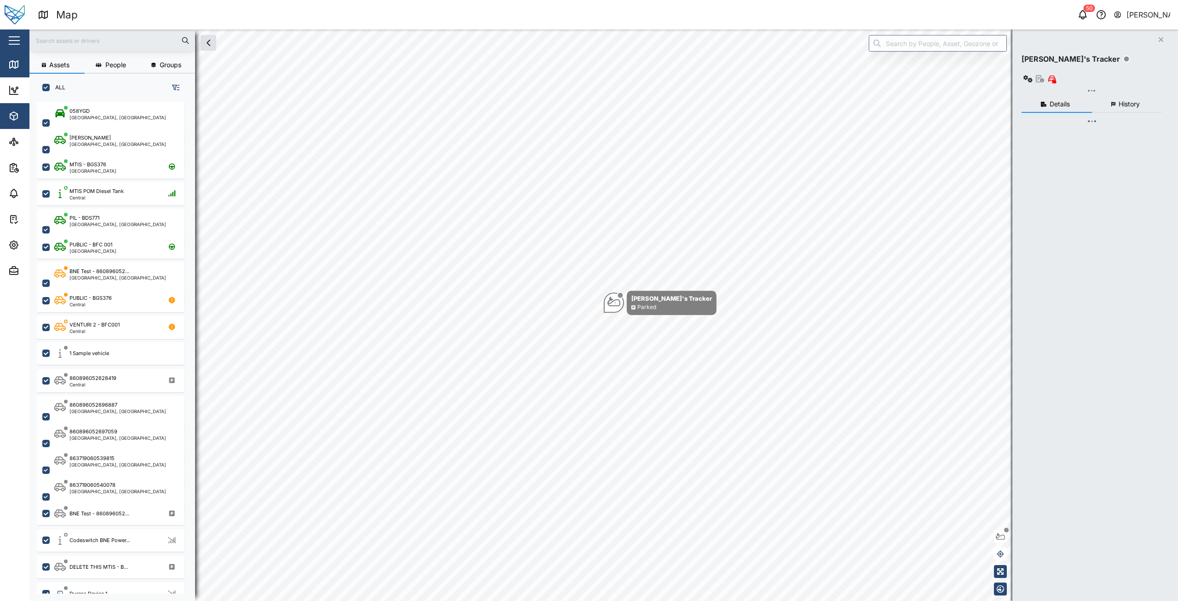
checkbox input "true"
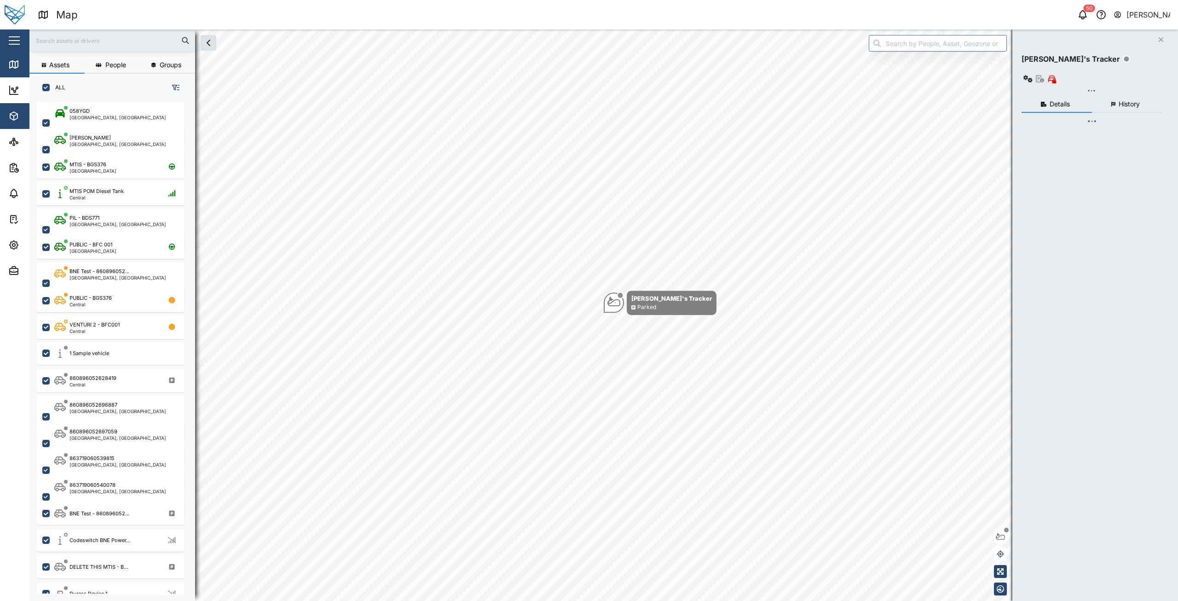
checkbox input "true"
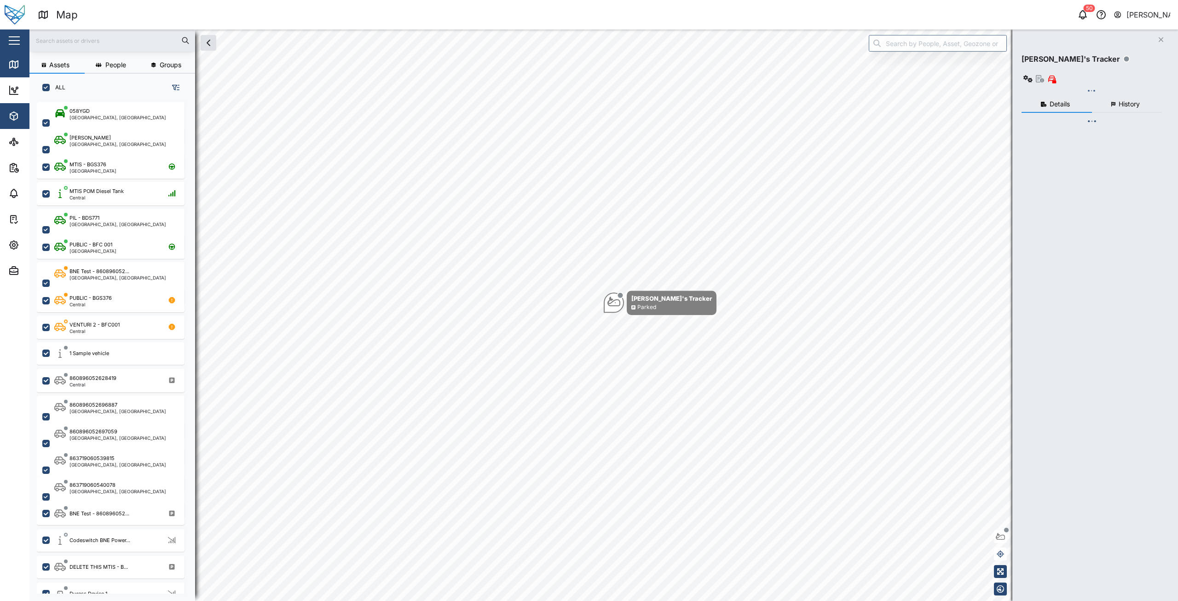
checkbox input "true"
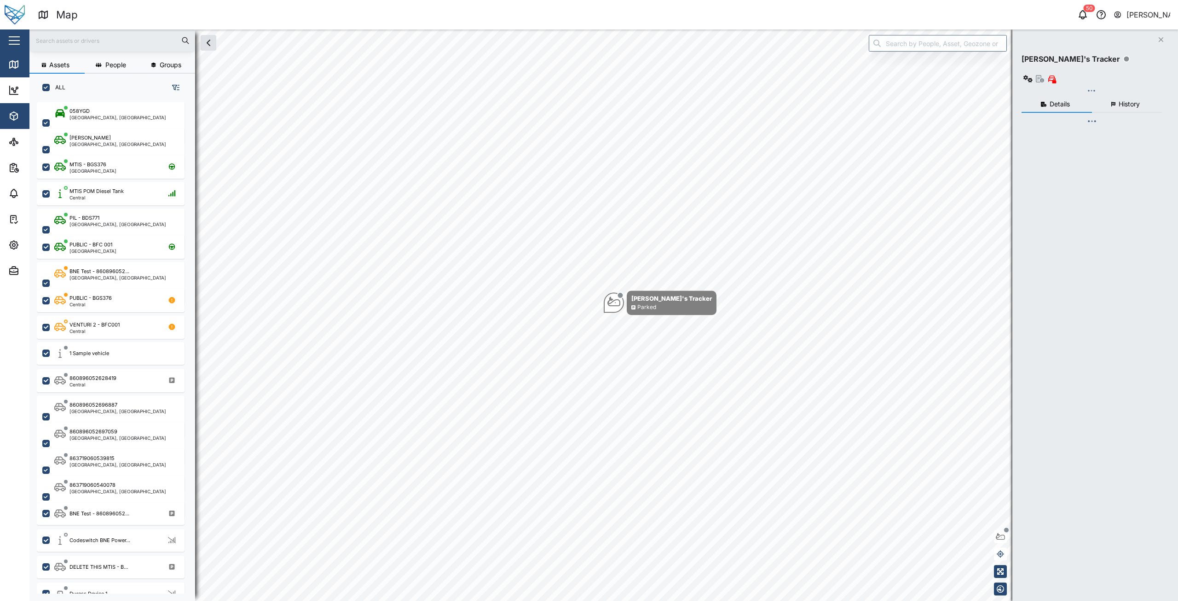
checkbox input "true"
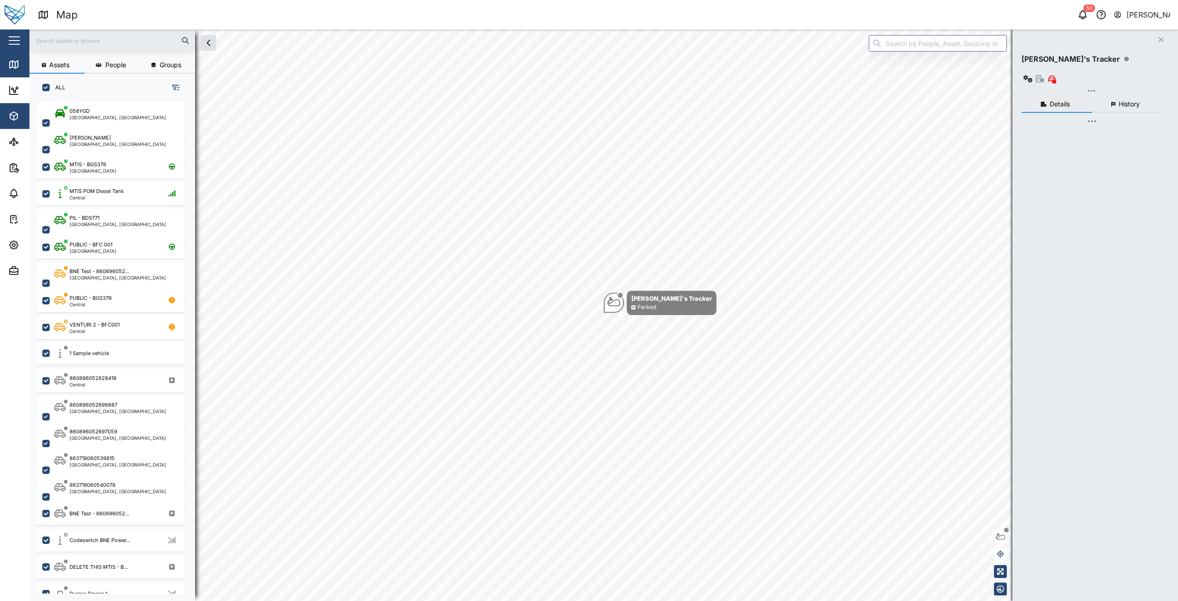
checkbox input "true"
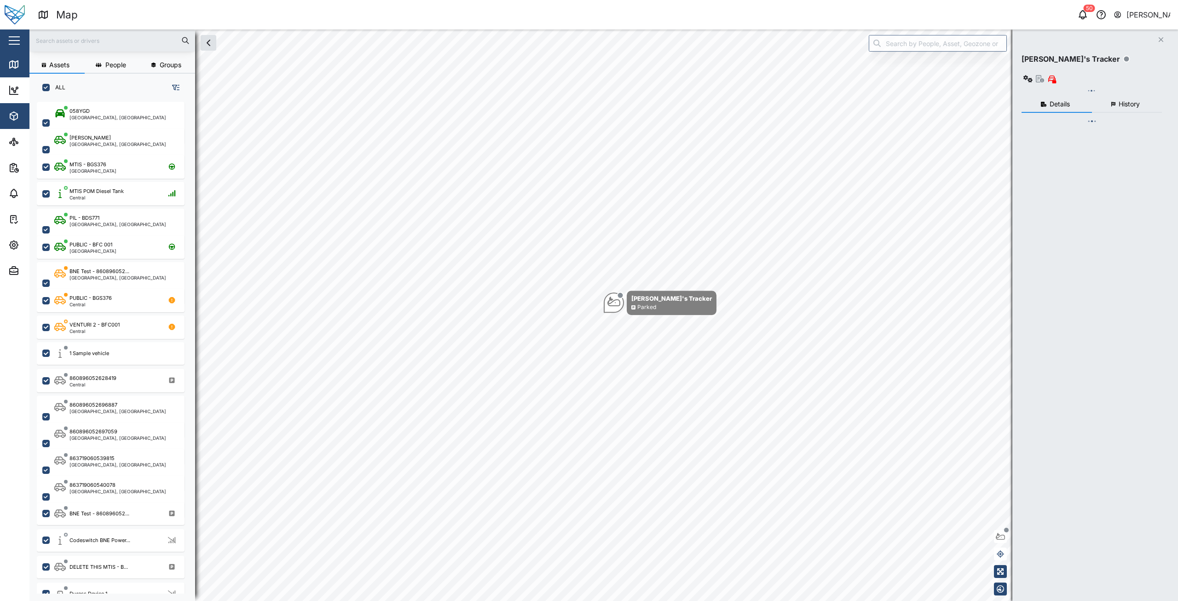
checkbox input "true"
click at [9, 118] on icon "button" at bounding box center [13, 115] width 11 height 11
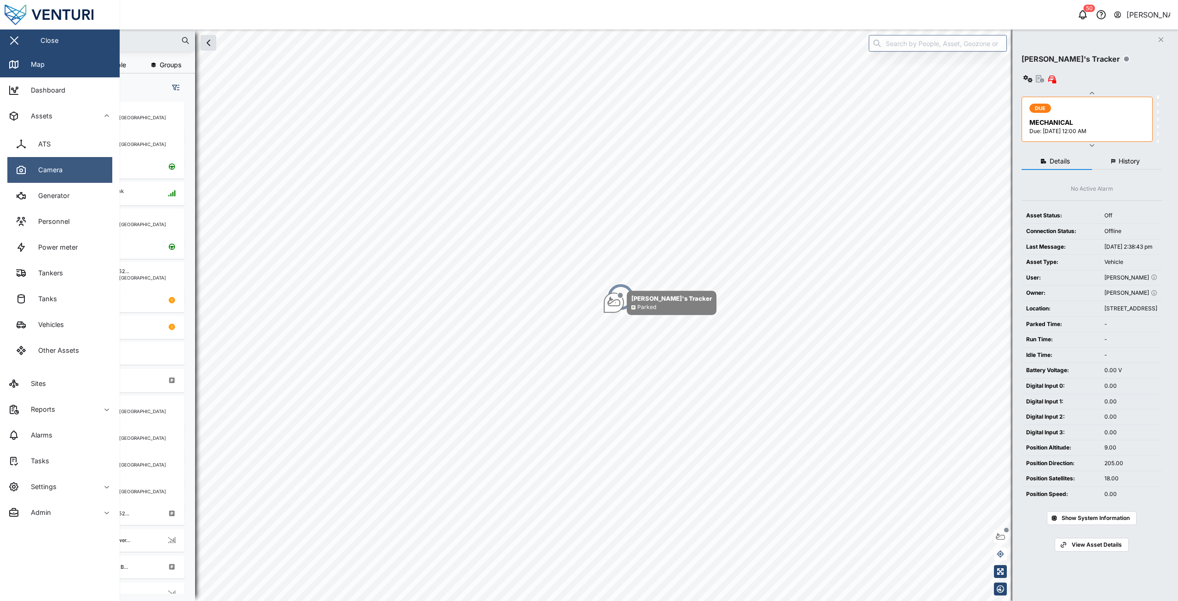
click at [49, 174] on div "Camera" at bounding box center [46, 170] width 31 height 10
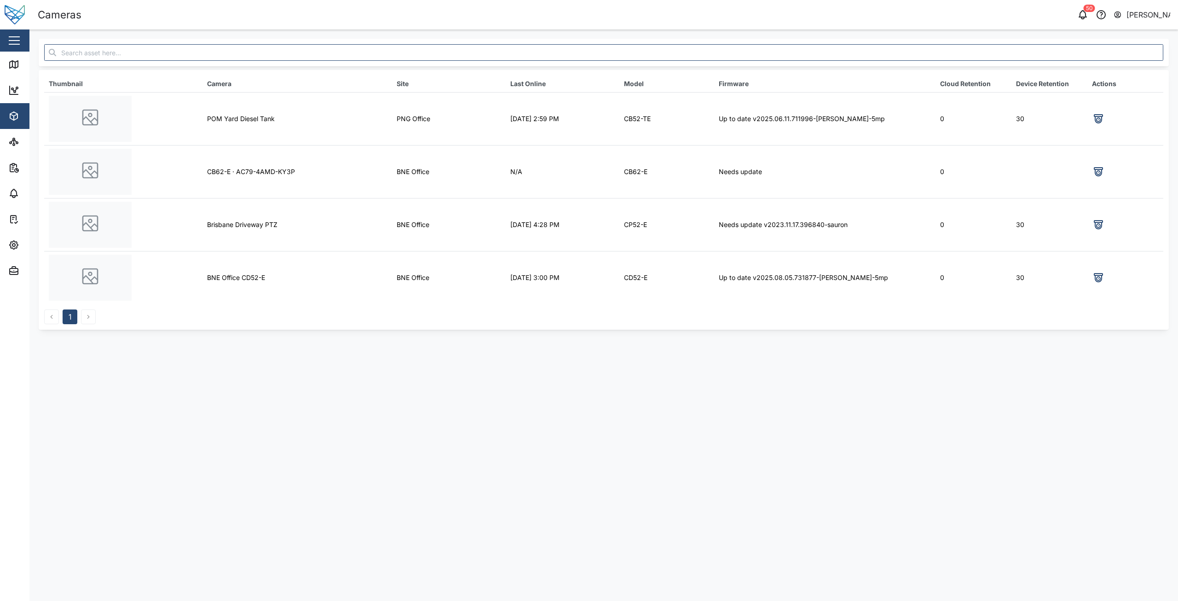
drag, startPoint x: 247, startPoint y: 10, endPoint x: 587, endPoint y: 434, distance: 542.9
click at [587, 434] on main "Thumbnail Camera Site Last Online Model Firmware Cloud Retention Device Retenti…" at bounding box center [603, 314] width 1149 height 571
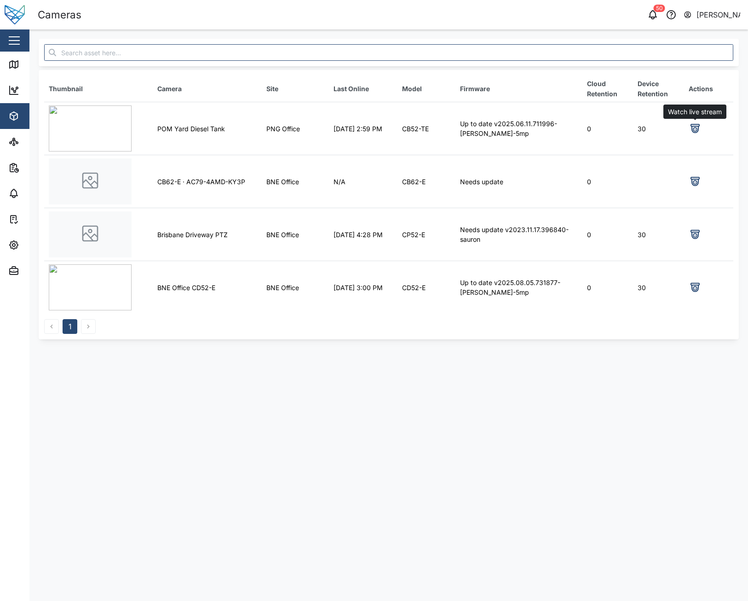
click at [695, 128] on icon at bounding box center [696, 129] width 4 height 4
click at [700, 291] on icon at bounding box center [695, 287] width 11 height 11
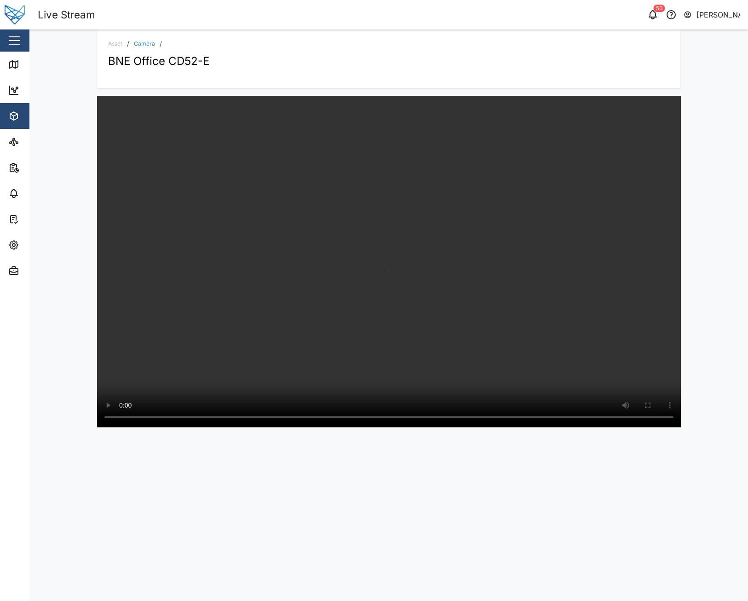
drag, startPoint x: 564, startPoint y: 509, endPoint x: 737, endPoint y: 560, distance: 180.4
click at [564, 509] on div "Asset / Camera / BNE Office CD52-E" at bounding box center [388, 314] width 719 height 571
click at [590, 536] on div "Asset / Camera / BNE Office CD52-E" at bounding box center [388, 314] width 719 height 571
click at [702, 332] on div "Asset / Camera / BNE Office CD52-E" at bounding box center [388, 314] width 719 height 571
